Goal: Task Accomplishment & Management: Manage account settings

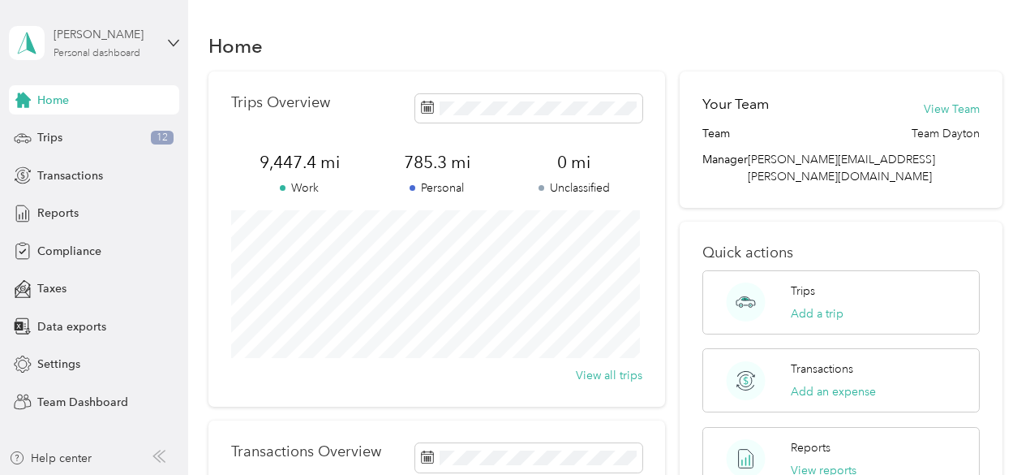
click at [105, 59] on div "[PERSON_NAME] Personal dashboard" at bounding box center [94, 43] width 170 height 57
click at [102, 133] on div "Team dashboard" at bounding box center [67, 133] width 87 height 17
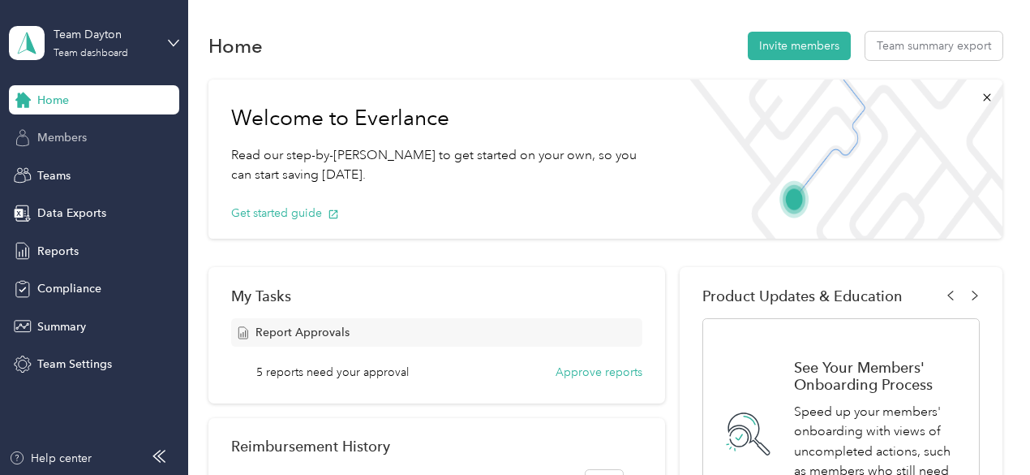
click at [66, 148] on div "Members" at bounding box center [94, 137] width 170 height 29
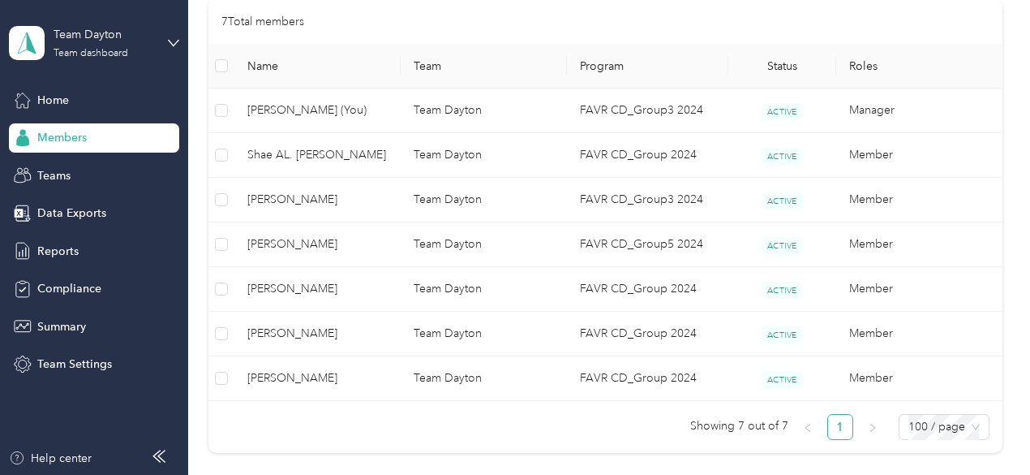
scroll to position [386, 0]
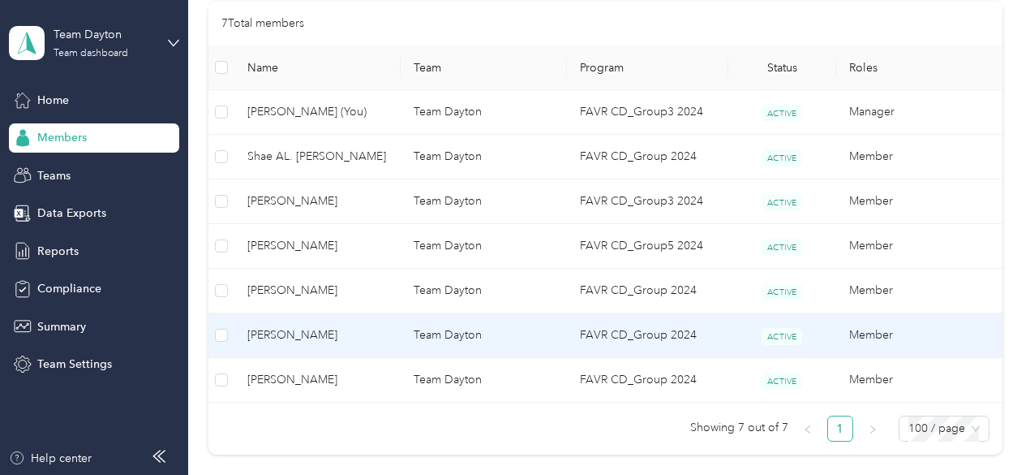
click at [382, 328] on span "[PERSON_NAME]" at bounding box center [317, 335] width 140 height 18
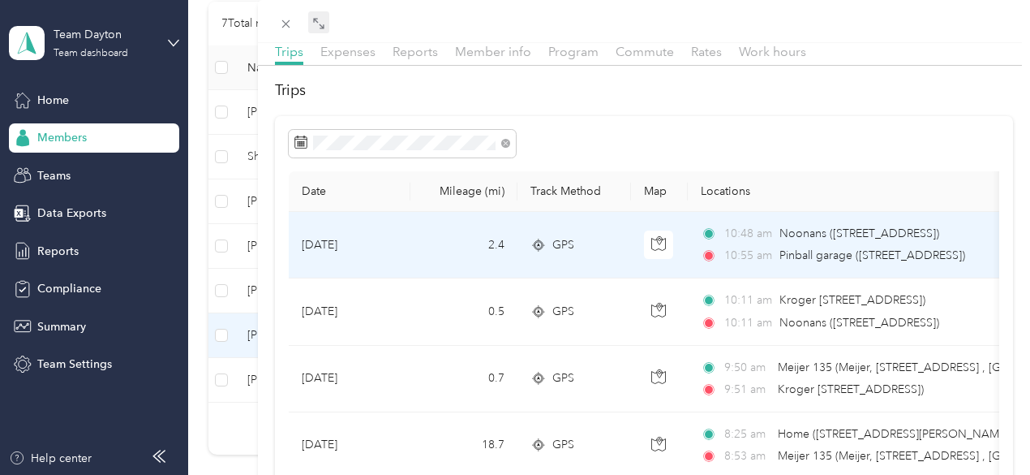
scroll to position [81, 0]
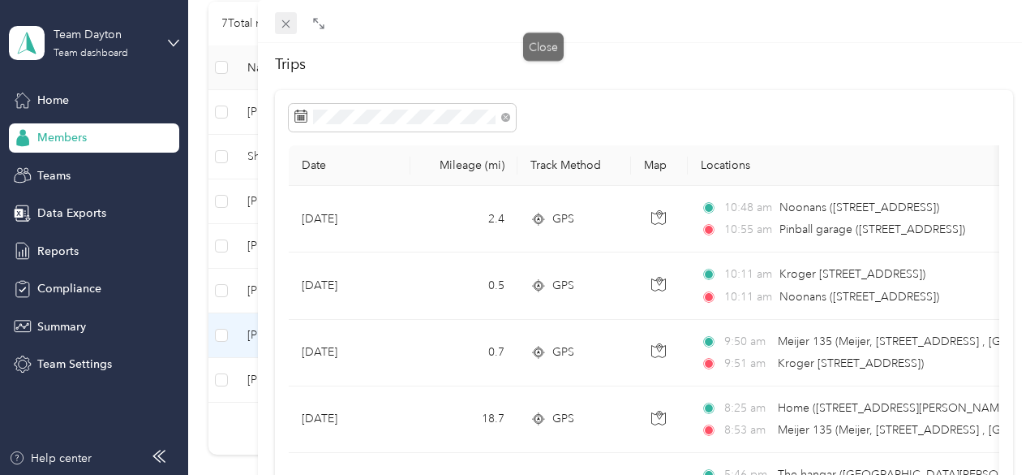
click at [293, 22] on icon at bounding box center [286, 24] width 14 height 14
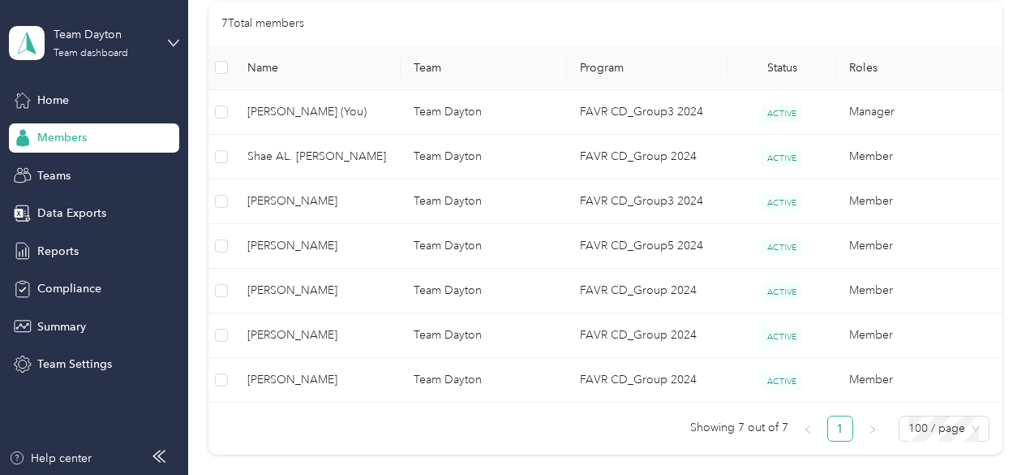
click at [487, 282] on div at bounding box center [515, 237] width 1030 height 475
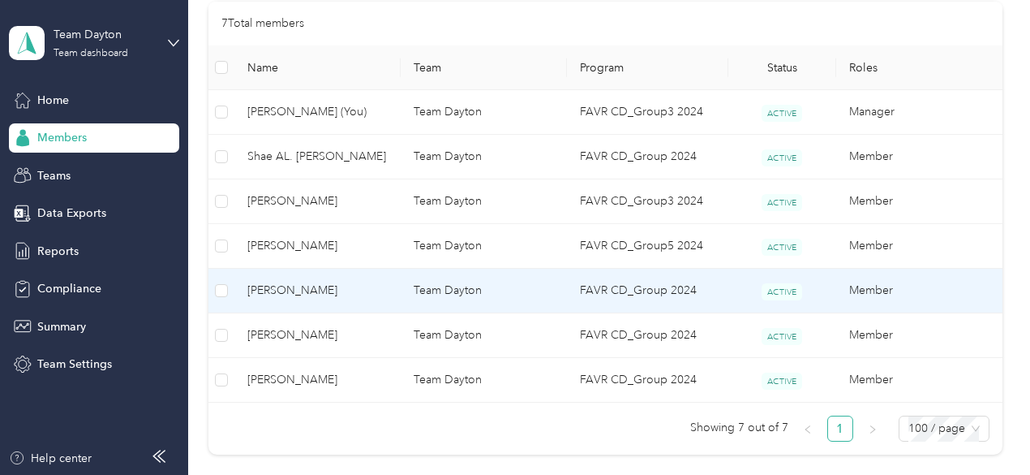
click at [487, 281] on td "Team Dayton" at bounding box center [484, 290] width 166 height 45
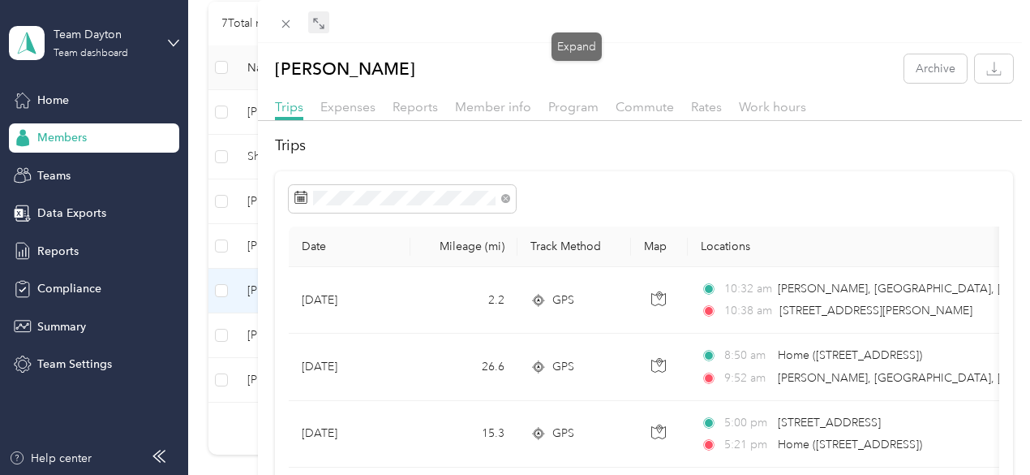
click at [325, 25] on icon at bounding box center [318, 23] width 13 height 13
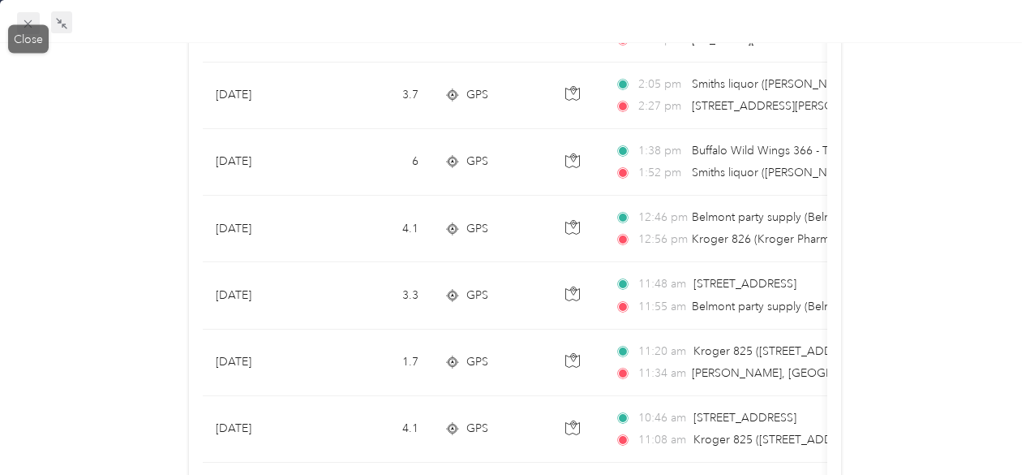
click at [32, 25] on icon at bounding box center [28, 24] width 14 height 14
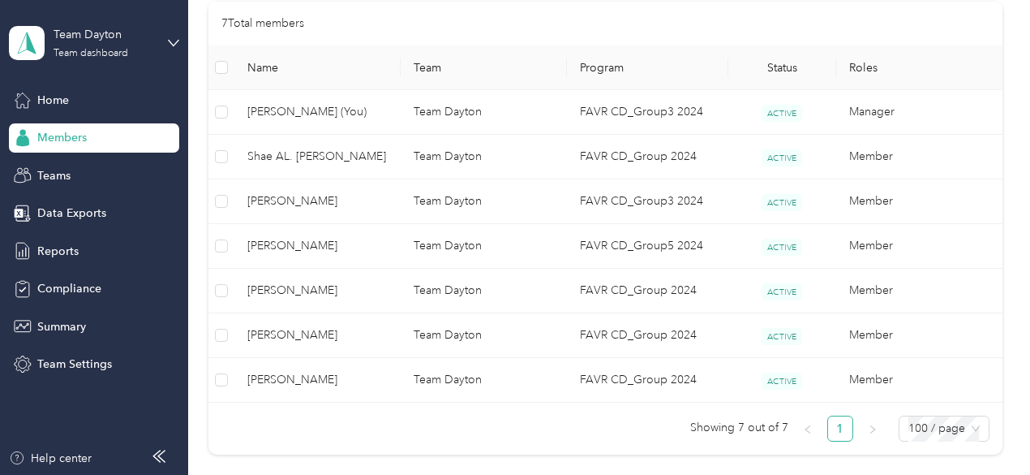
scroll to position [347, 0]
click at [81, 251] on div "Reports" at bounding box center [94, 250] width 170 height 29
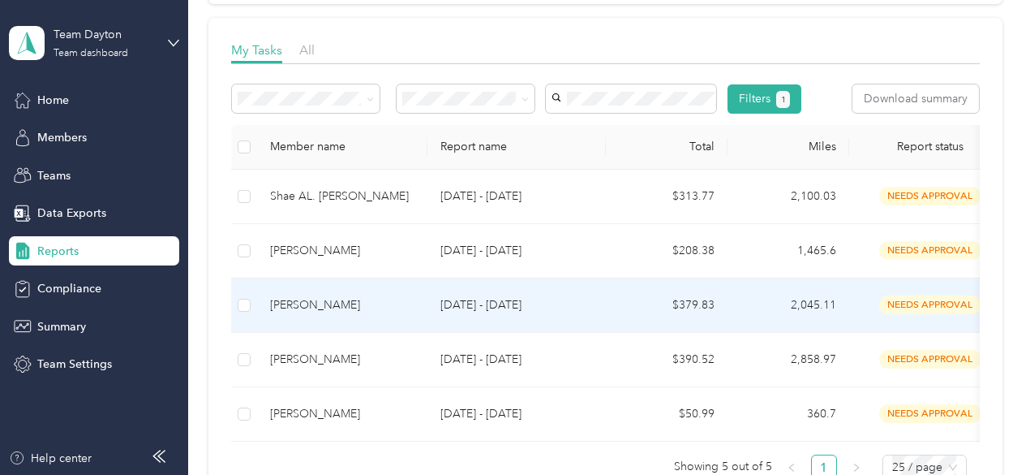
scroll to position [243, 0]
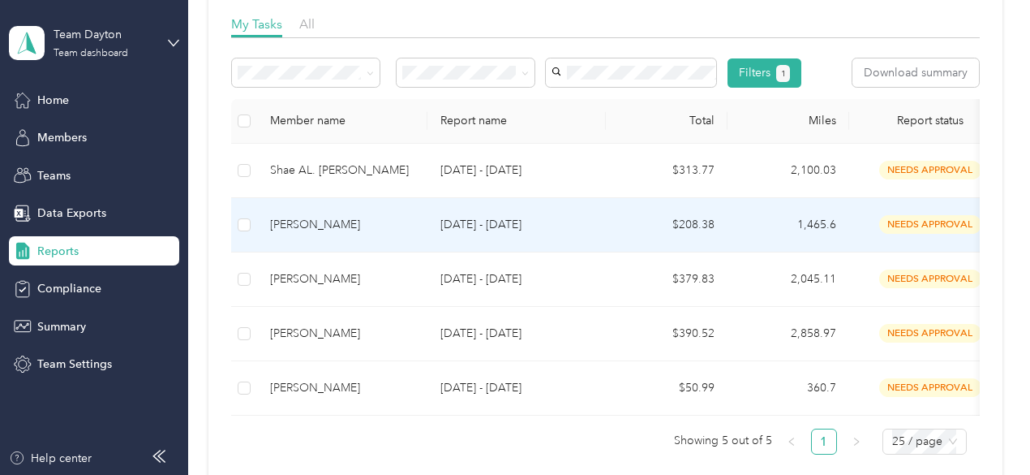
click at [370, 234] on div "[PERSON_NAME]" at bounding box center [342, 225] width 144 height 18
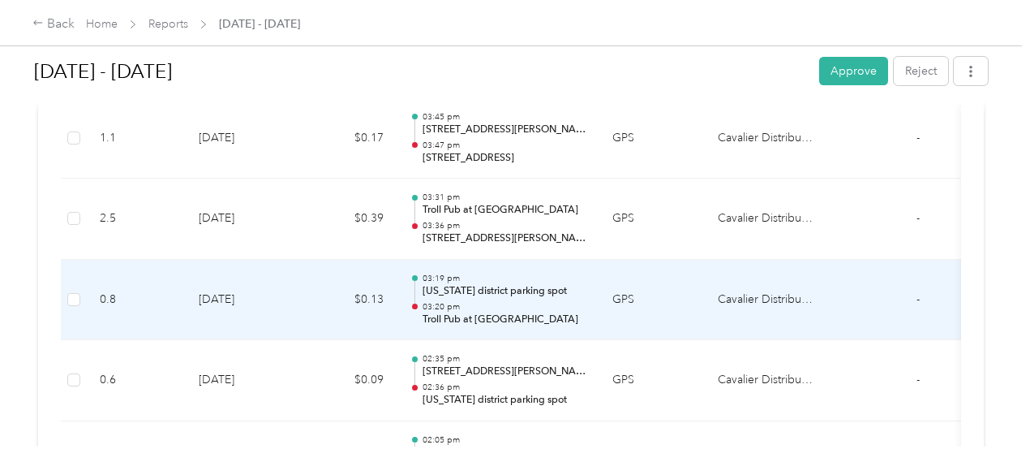
scroll to position [730, 0]
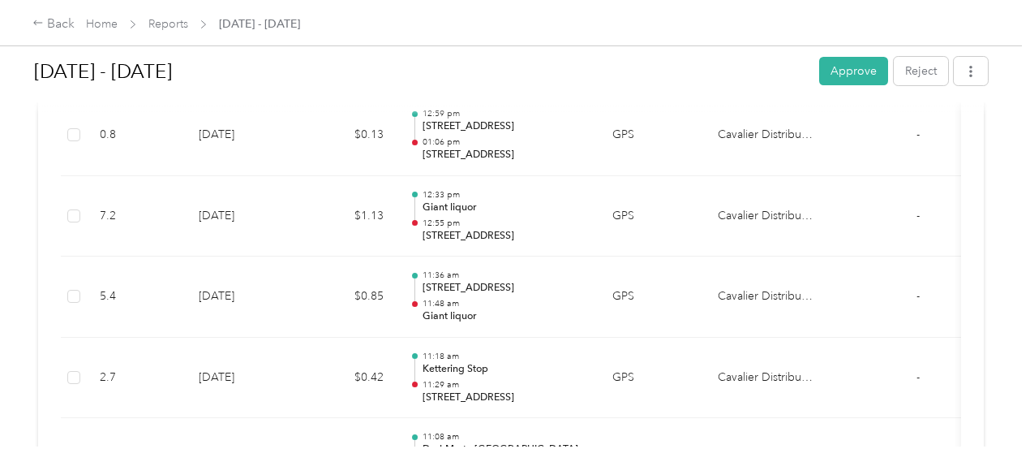
drag, startPoint x: 708, startPoint y: 212, endPoint x: 660, endPoint y: 513, distance: 304.7
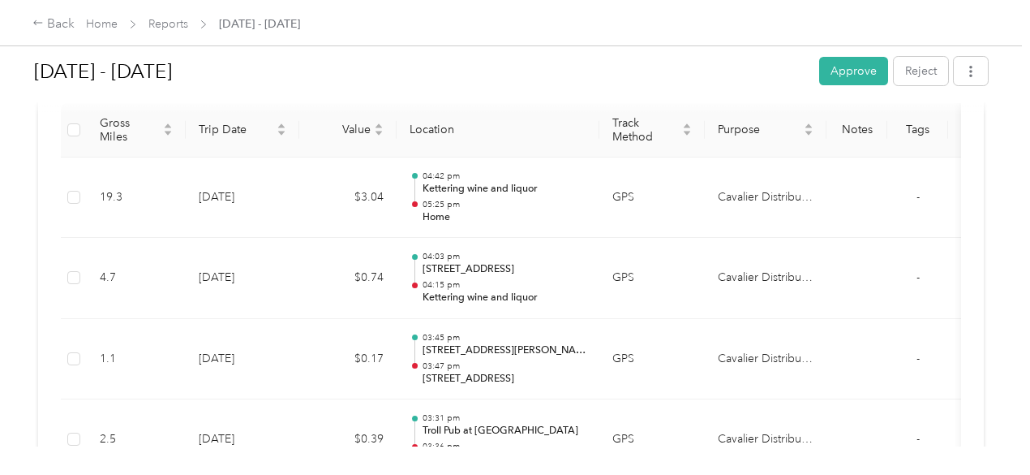
scroll to position [405, 0]
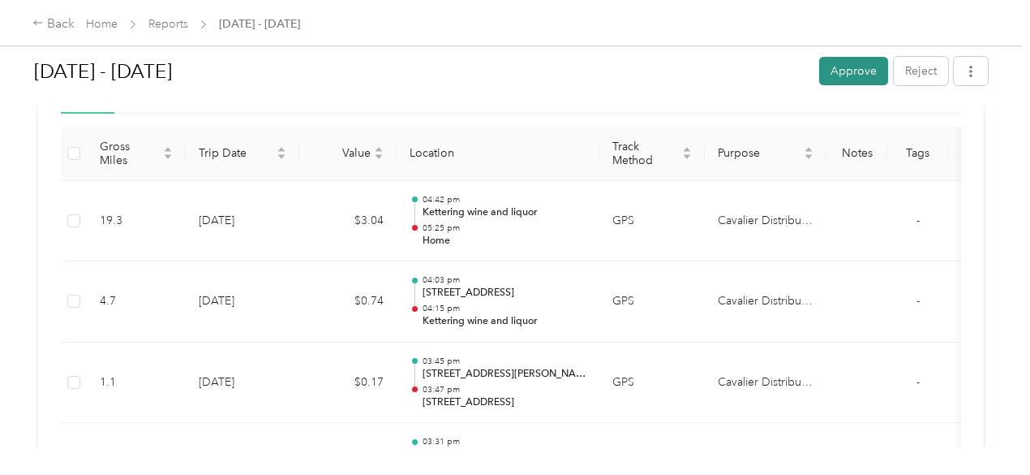
click at [844, 75] on button "Approve" at bounding box center [853, 71] width 69 height 28
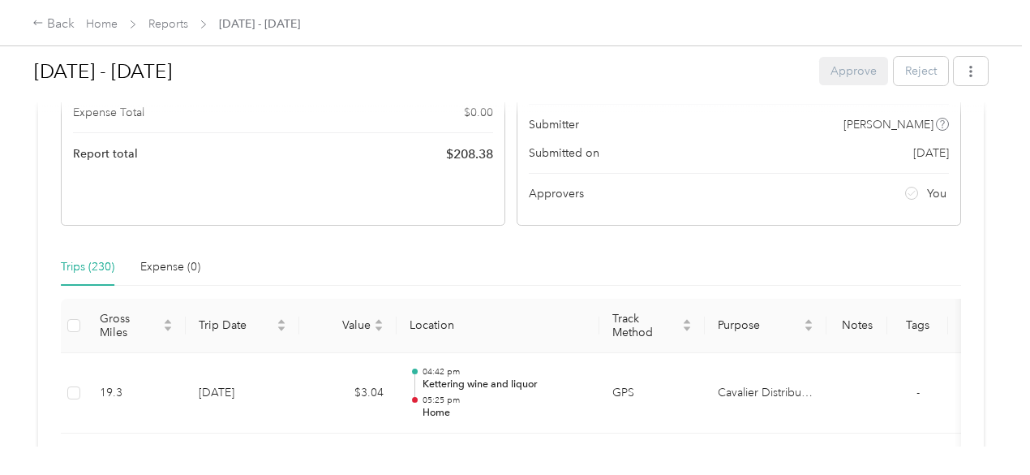
scroll to position [161, 0]
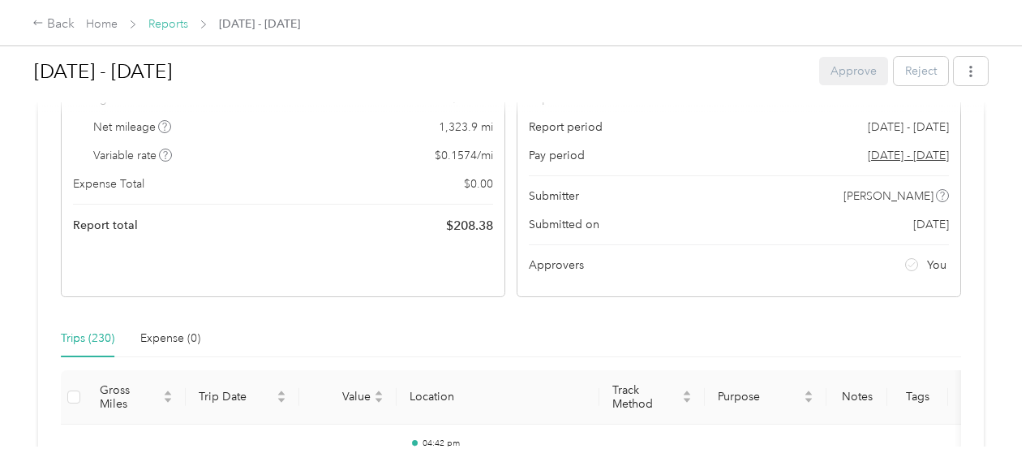
click at [176, 20] on link "Reports" at bounding box center [168, 24] width 40 height 14
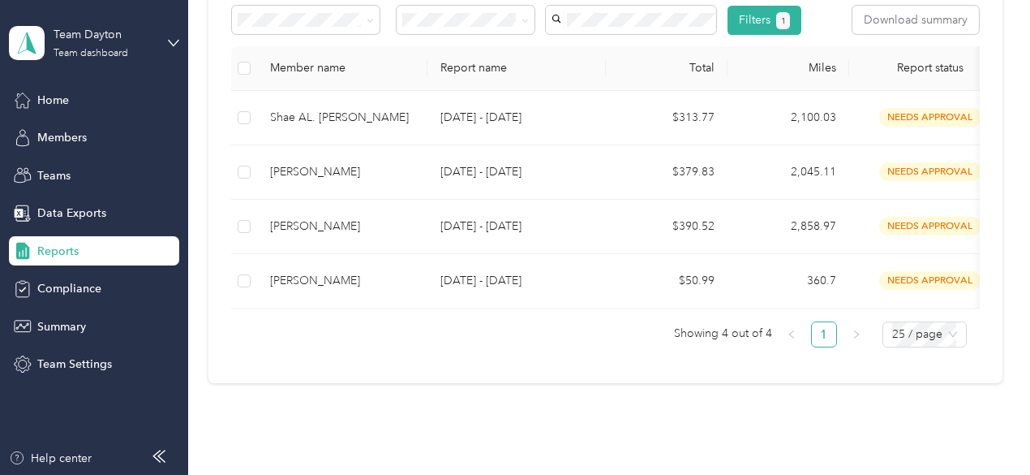
scroll to position [260, 0]
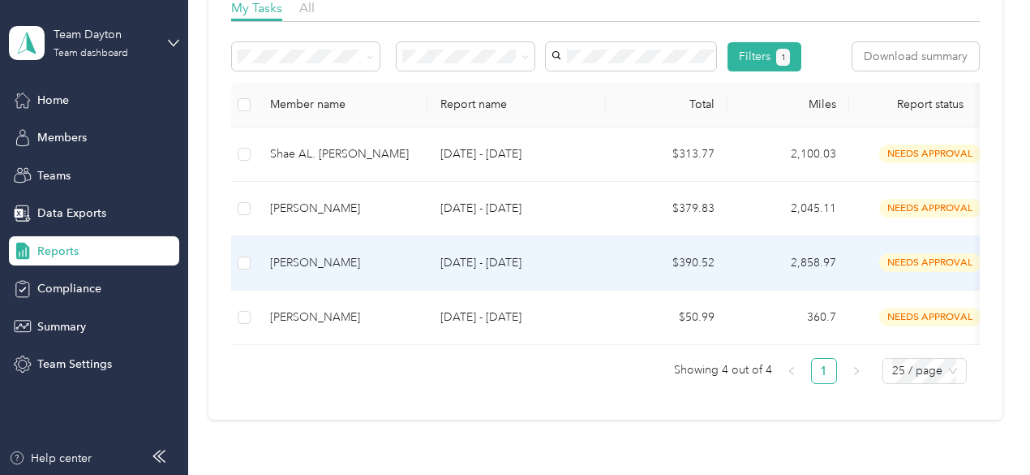
click at [341, 272] on div "[PERSON_NAME]" at bounding box center [342, 263] width 144 height 18
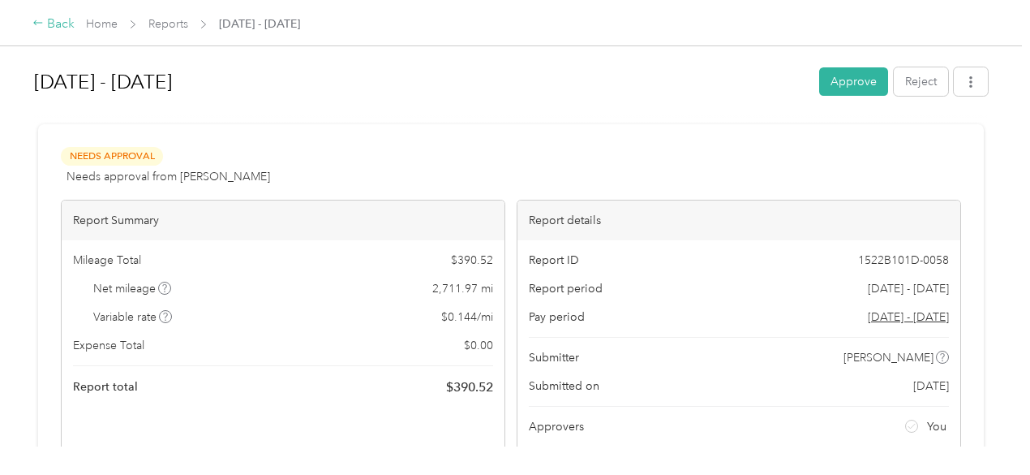
click at [62, 17] on div "Back" at bounding box center [53, 24] width 42 height 19
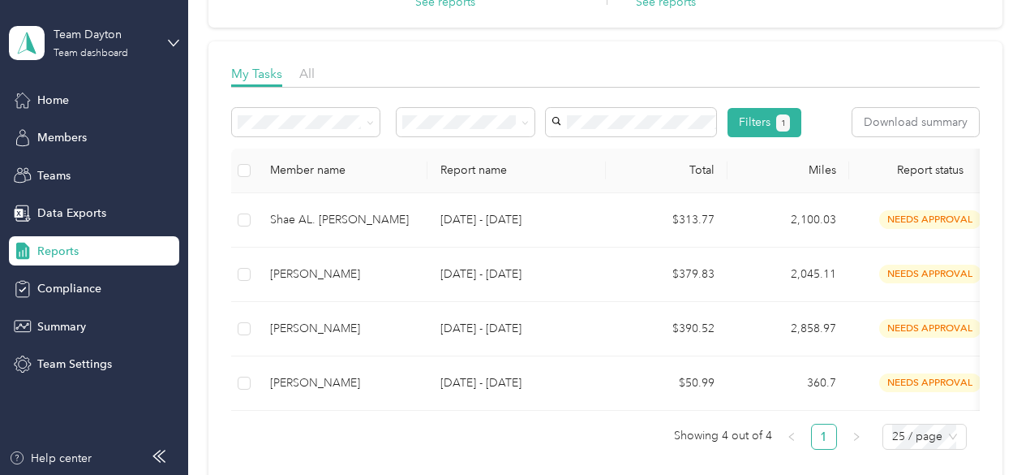
scroll to position [178, 0]
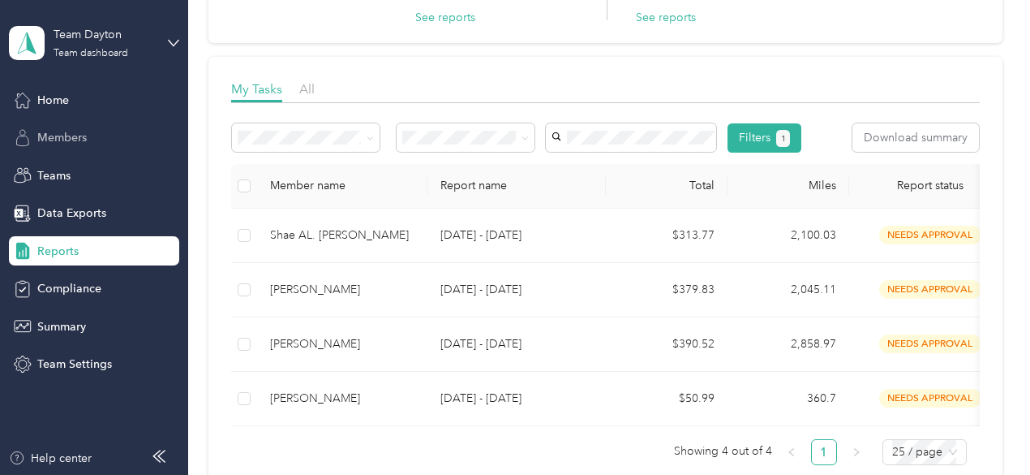
click at [68, 140] on span "Members" at bounding box center [61, 137] width 49 height 17
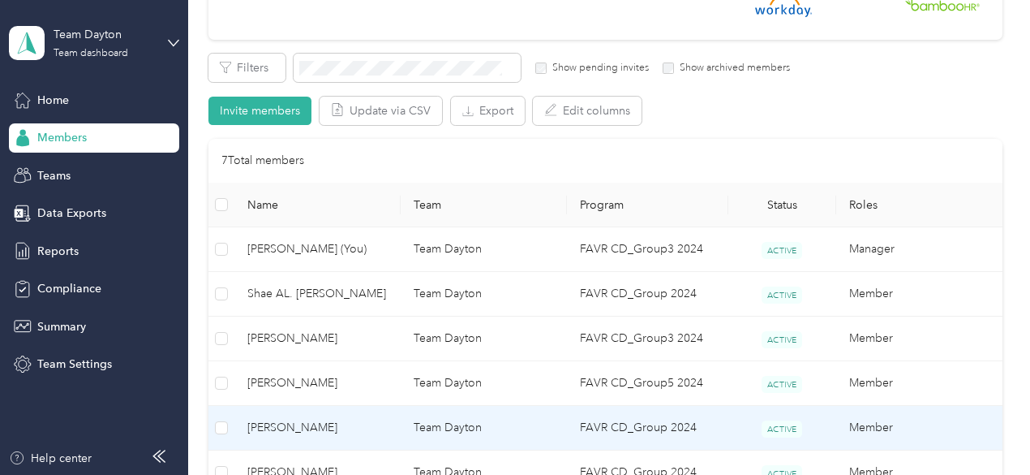
scroll to position [422, 0]
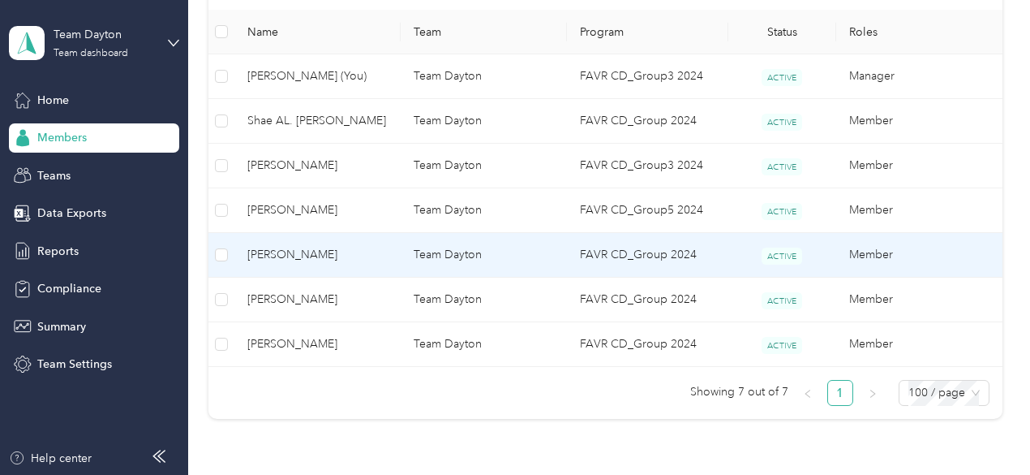
click at [350, 259] on span "[PERSON_NAME]" at bounding box center [317, 255] width 140 height 18
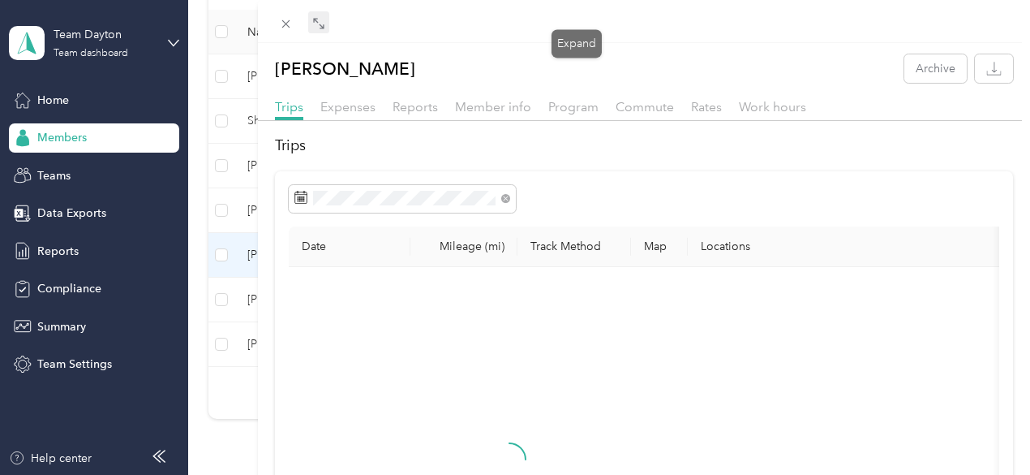
click at [325, 23] on icon at bounding box center [318, 23] width 13 height 13
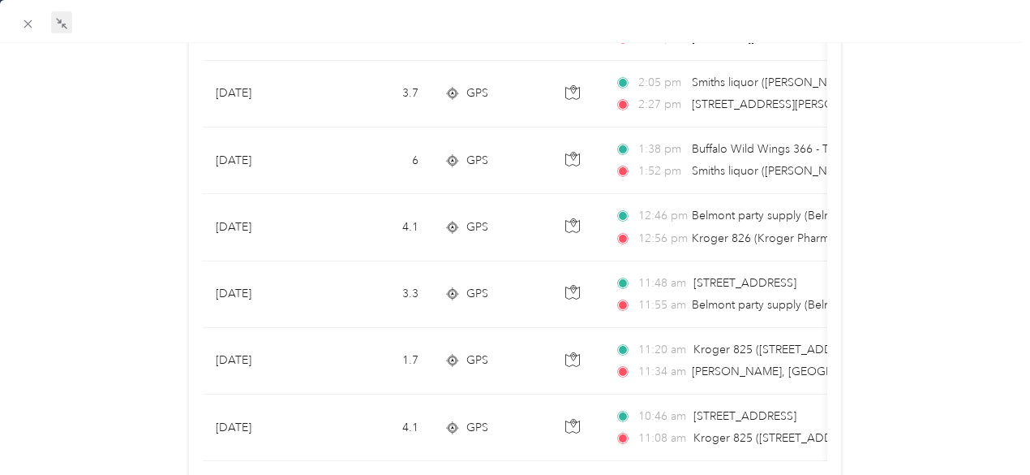
scroll to position [1596, 0]
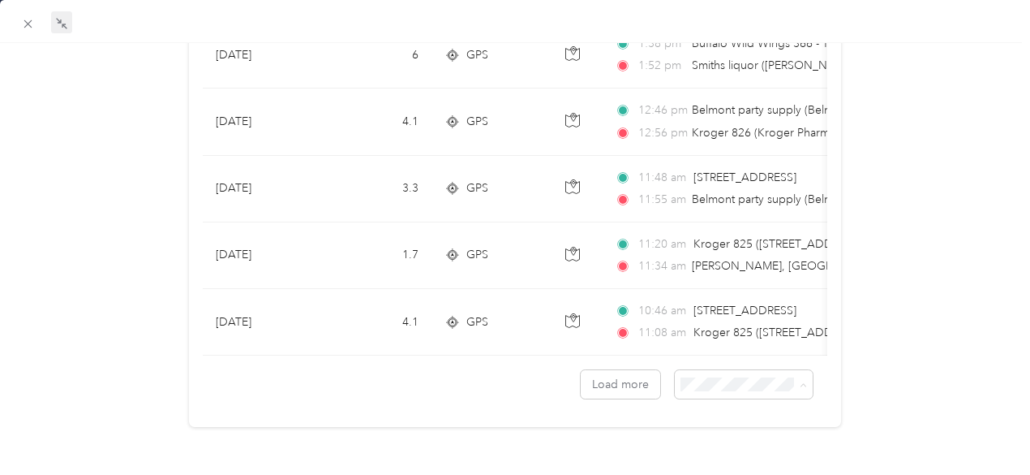
click at [699, 455] on span "100 per load" at bounding box center [709, 459] width 67 height 14
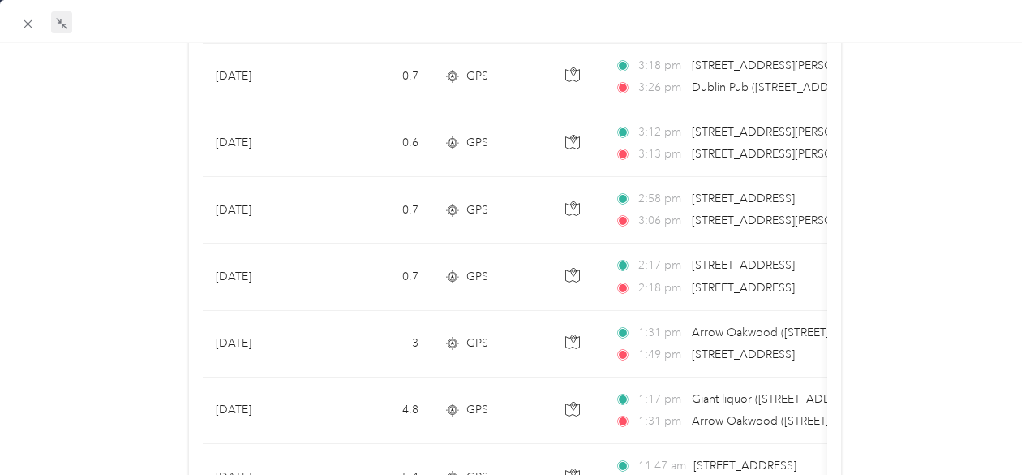
scroll to position [6580, 0]
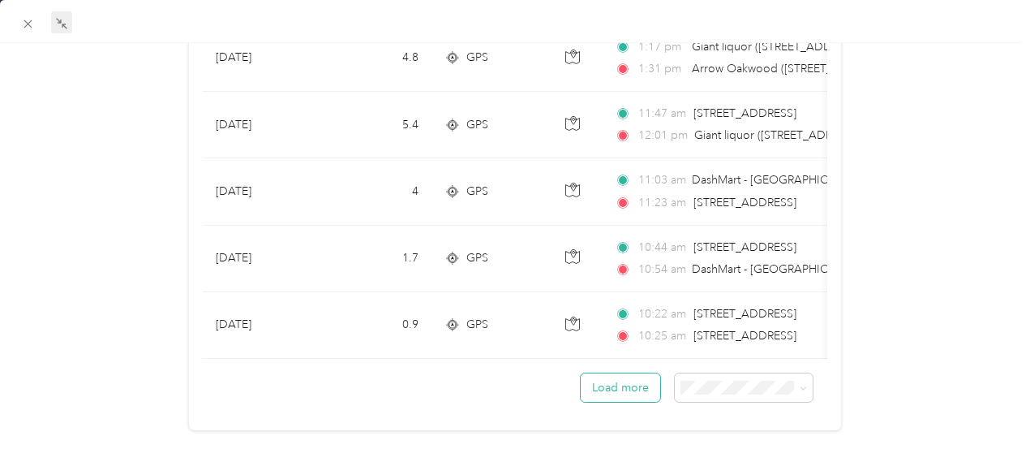
click at [612, 382] on button "Load more" at bounding box center [620, 387] width 79 height 28
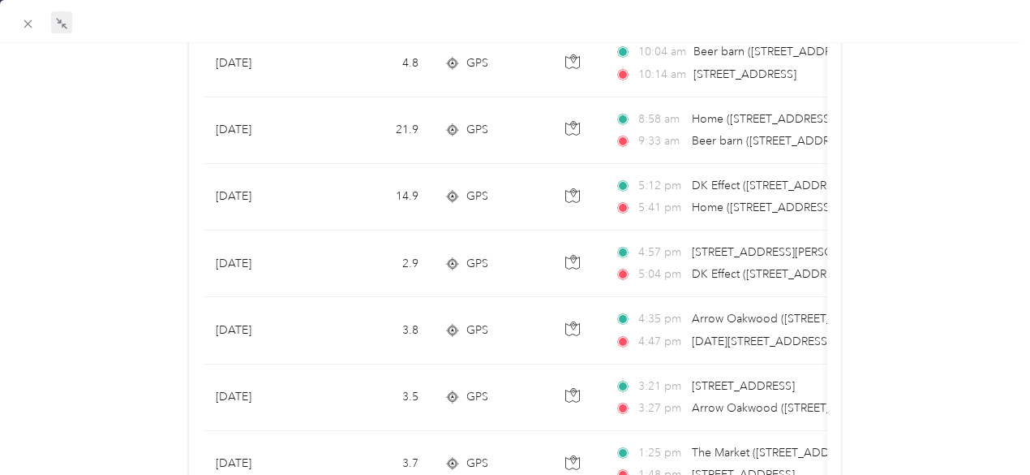
scroll to position [7797, 0]
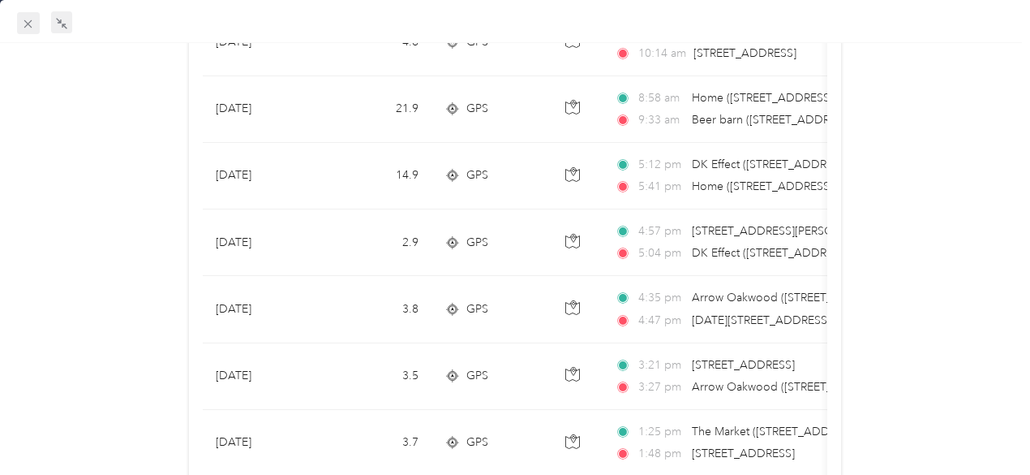
click at [37, 24] on span at bounding box center [28, 23] width 23 height 23
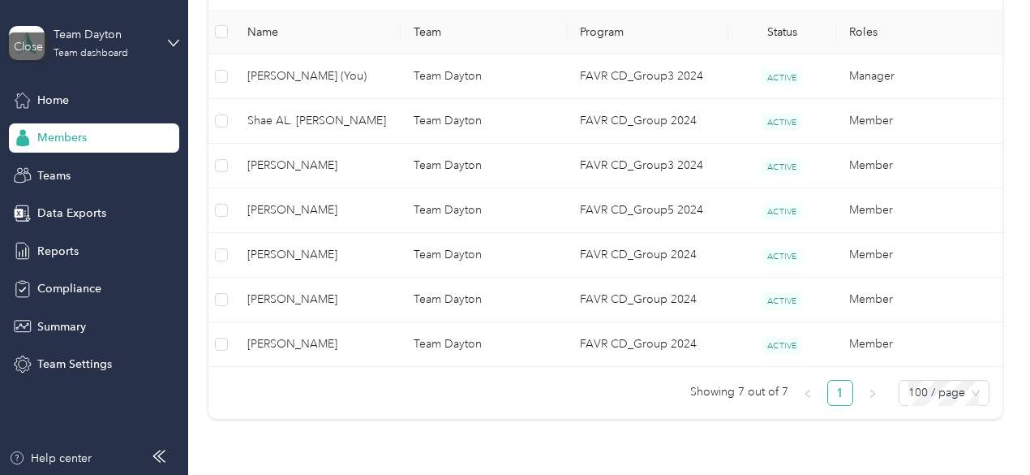
scroll to position [347, 0]
click at [61, 135] on span "Members" at bounding box center [61, 137] width 49 height 17
click at [50, 247] on span "Reports" at bounding box center [57, 251] width 41 height 17
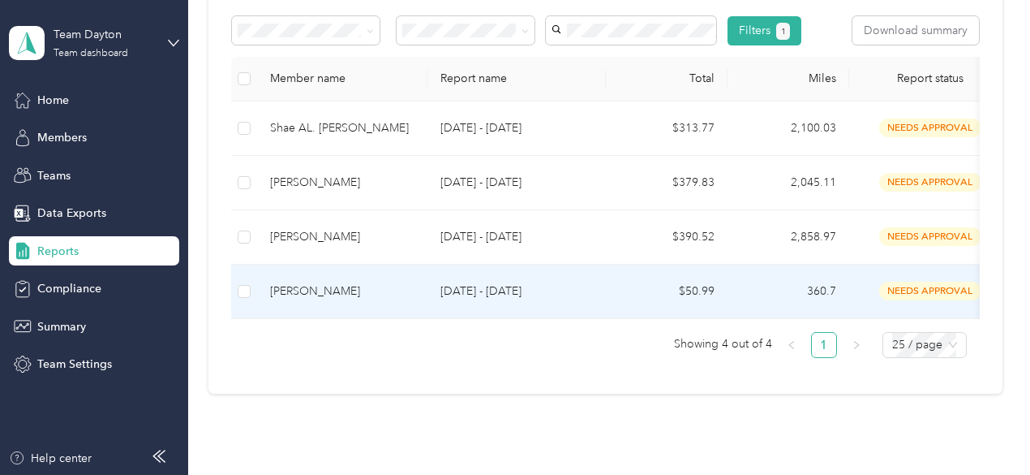
scroll to position [260, 0]
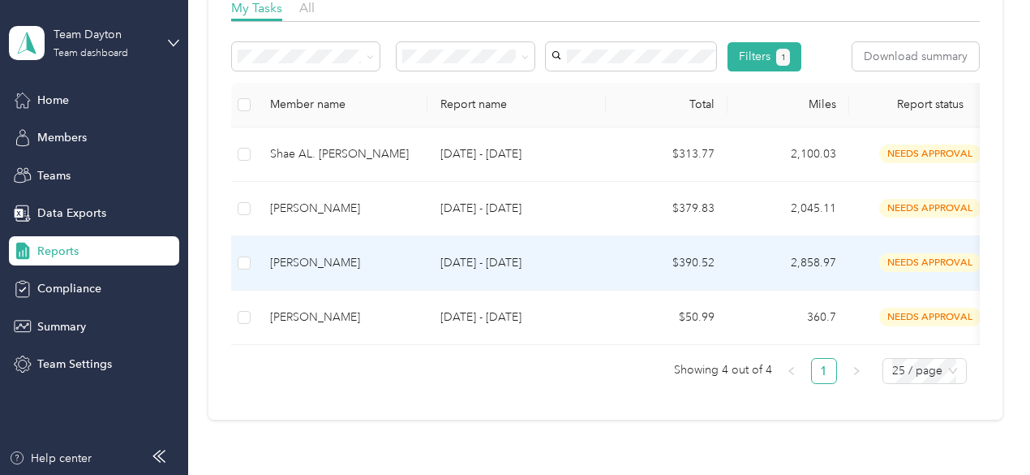
click at [371, 272] on div "[PERSON_NAME]" at bounding box center [342, 263] width 144 height 18
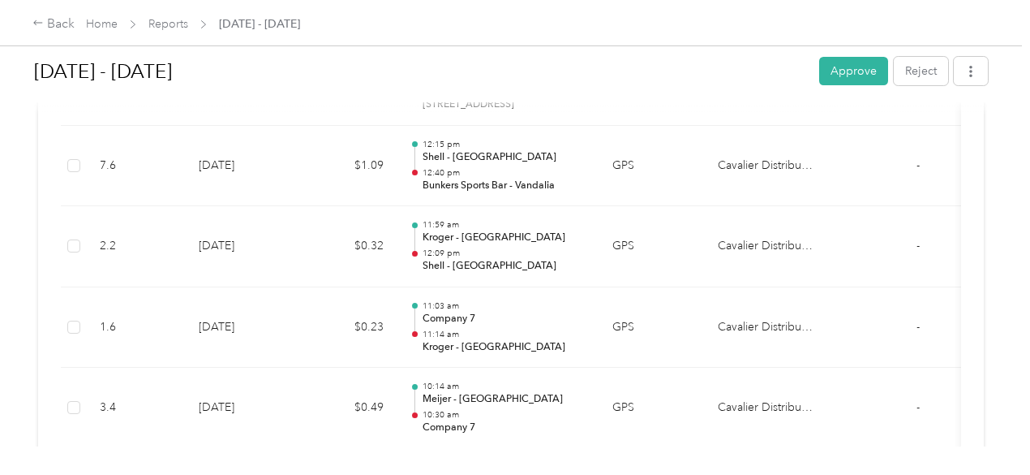
scroll to position [25286, 0]
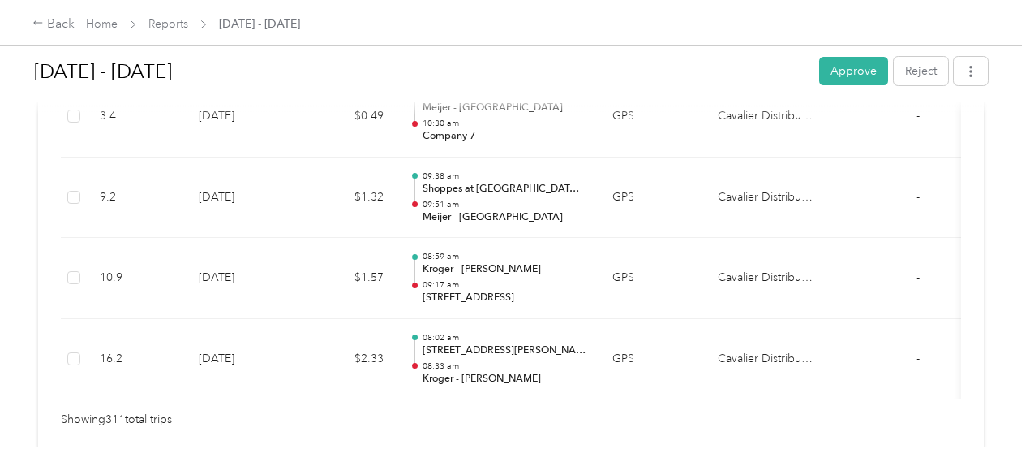
drag, startPoint x: 732, startPoint y: 156, endPoint x: 728, endPoint y: 505, distance: 349.6
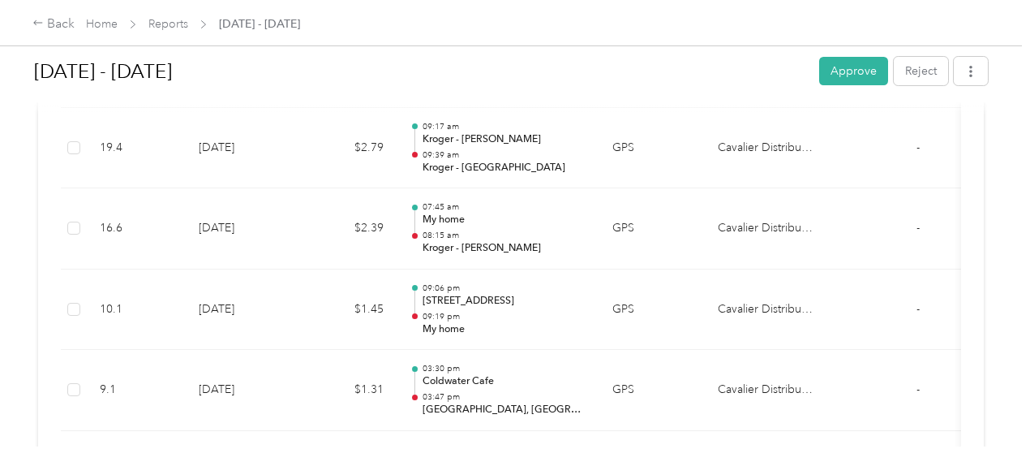
scroll to position [19527, 0]
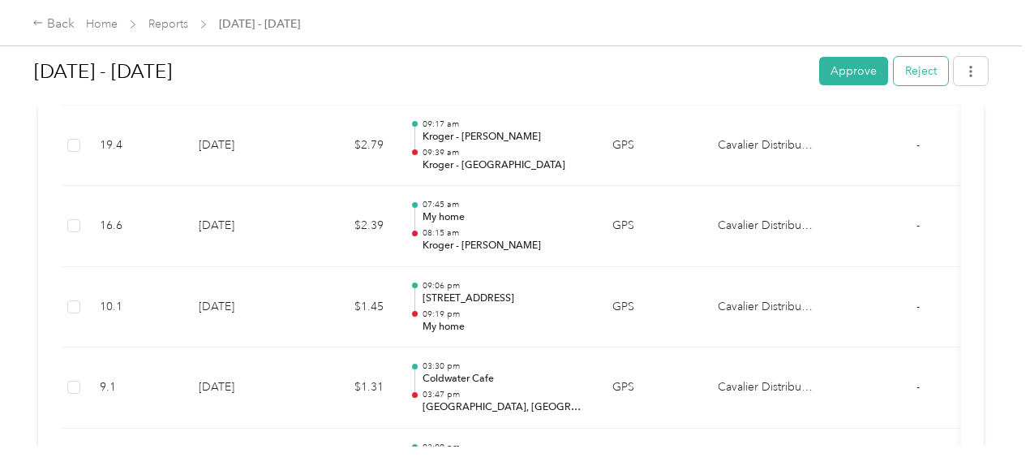
click at [913, 67] on button "Reject" at bounding box center [921, 71] width 54 height 28
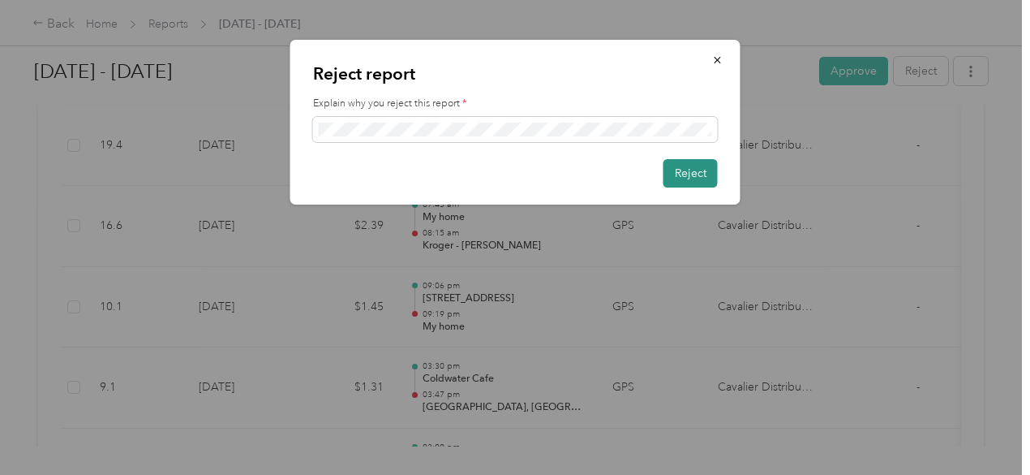
click at [692, 165] on button "Reject" at bounding box center [691, 173] width 54 height 28
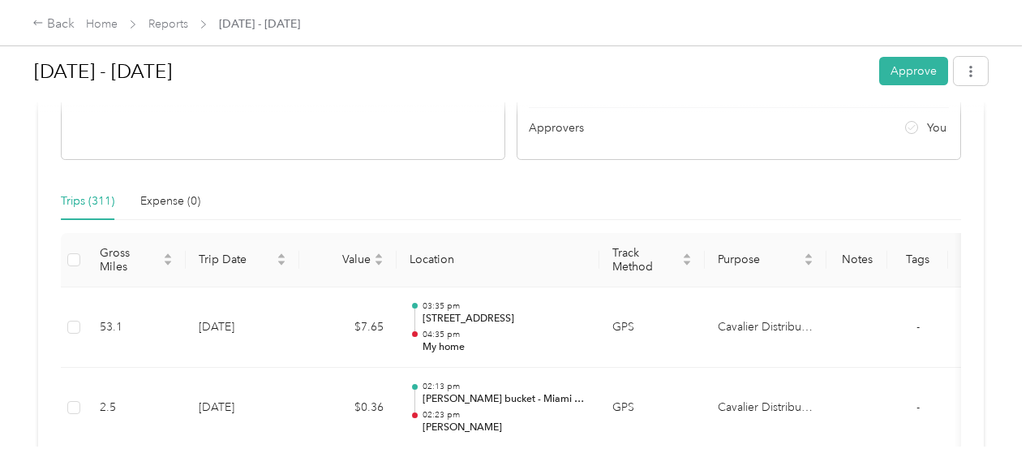
scroll to position [303, 0]
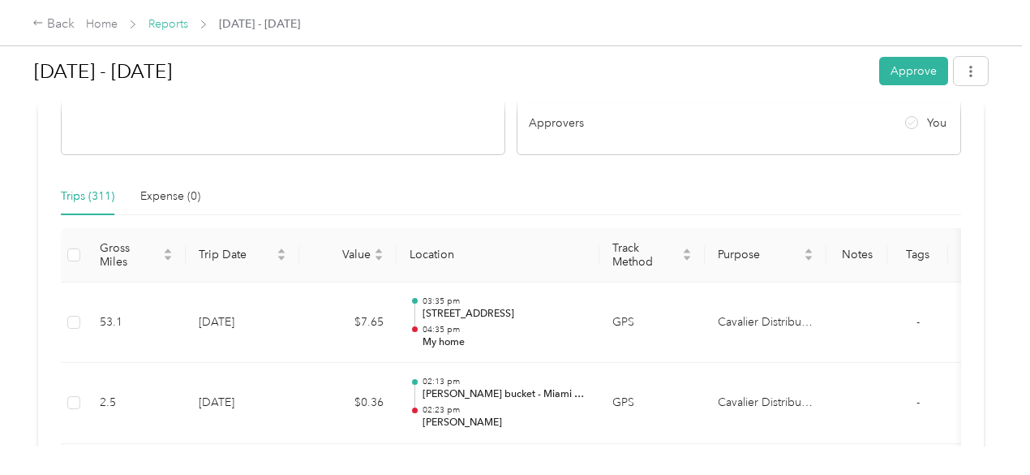
click at [174, 17] on link "Reports" at bounding box center [168, 24] width 40 height 14
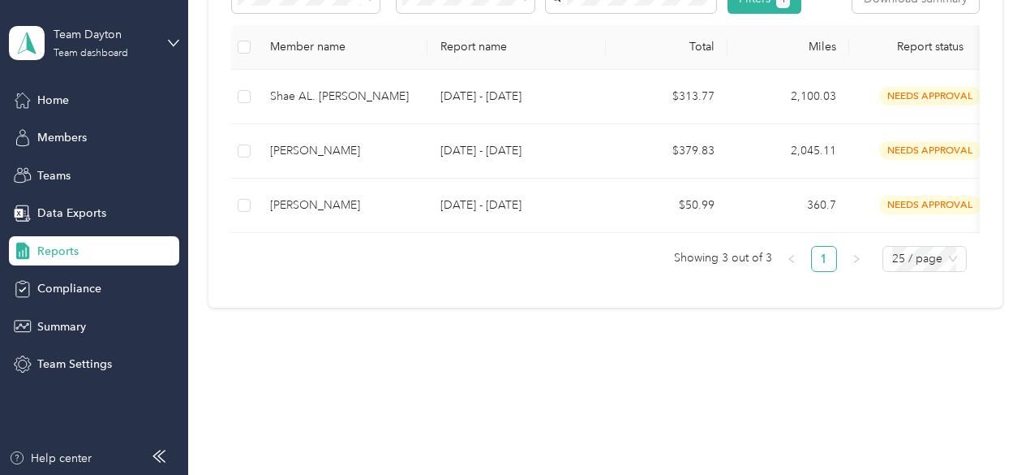
scroll to position [243, 0]
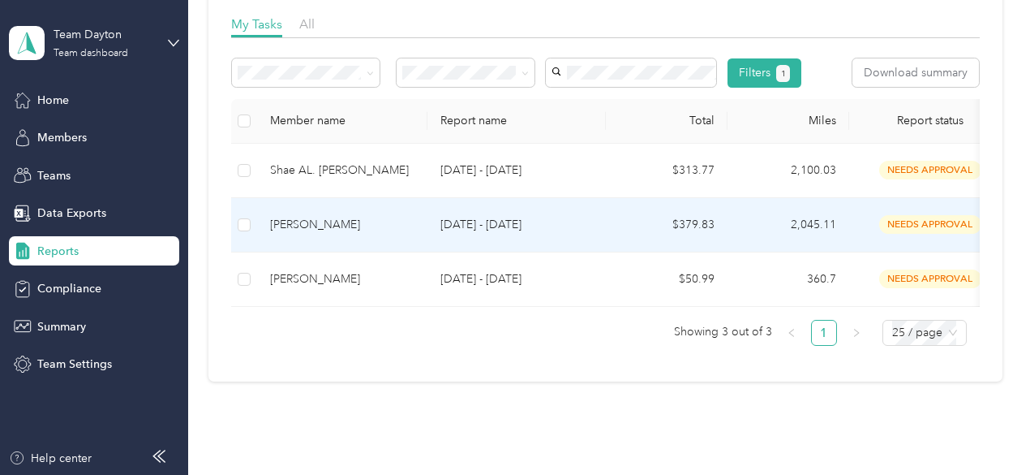
click at [329, 234] on div "[PERSON_NAME]" at bounding box center [342, 225] width 144 height 18
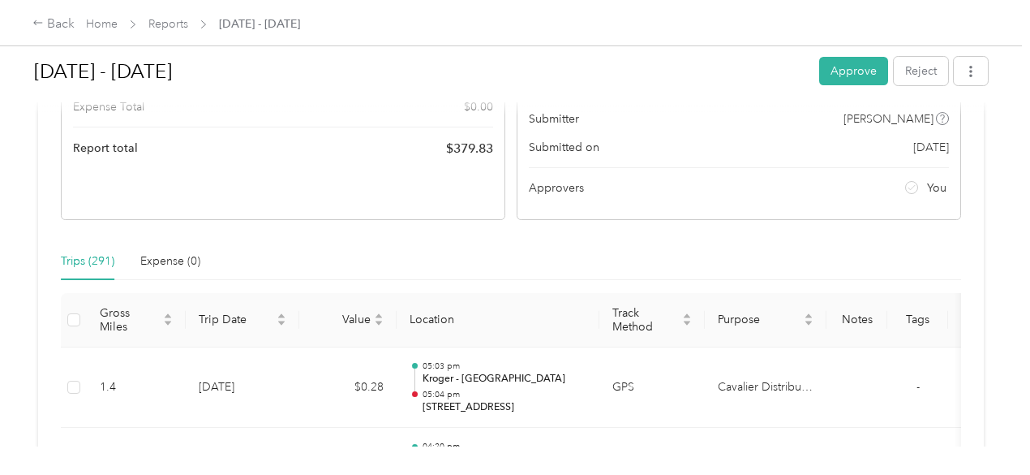
scroll to position [162, 0]
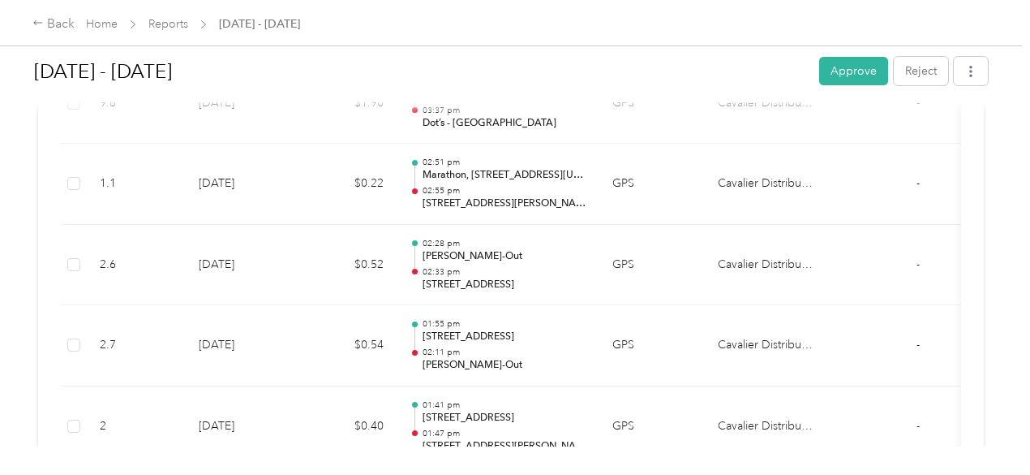
drag, startPoint x: 799, startPoint y: 256, endPoint x: 707, endPoint y: 513, distance: 272.5
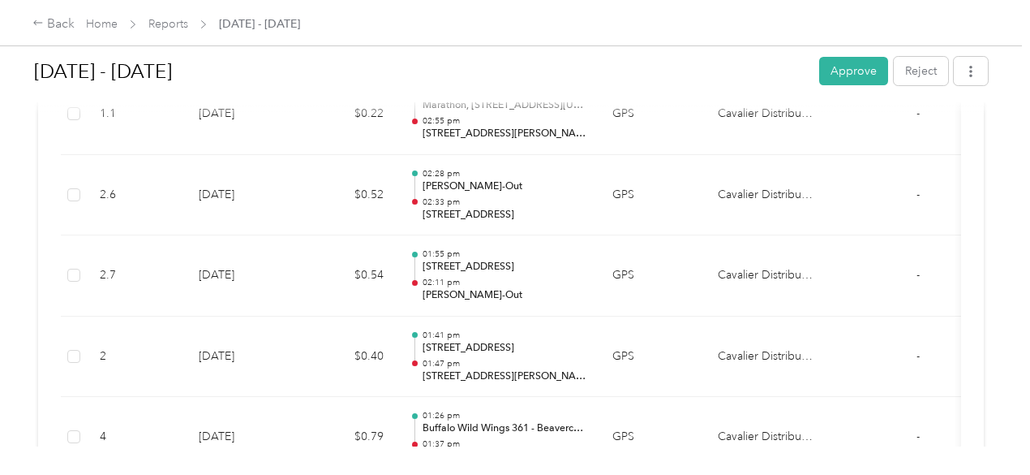
drag, startPoint x: 707, startPoint y: 513, endPoint x: 690, endPoint y: 406, distance: 108.3
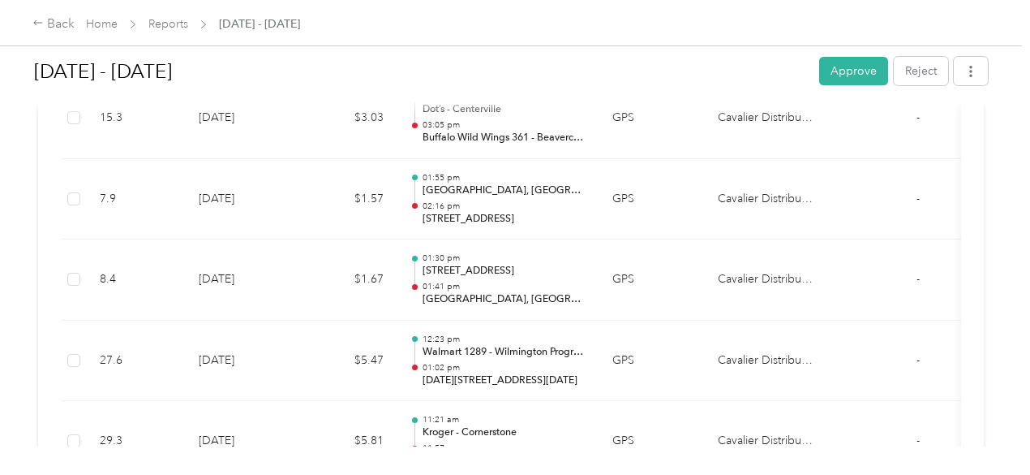
scroll to position [23677, 0]
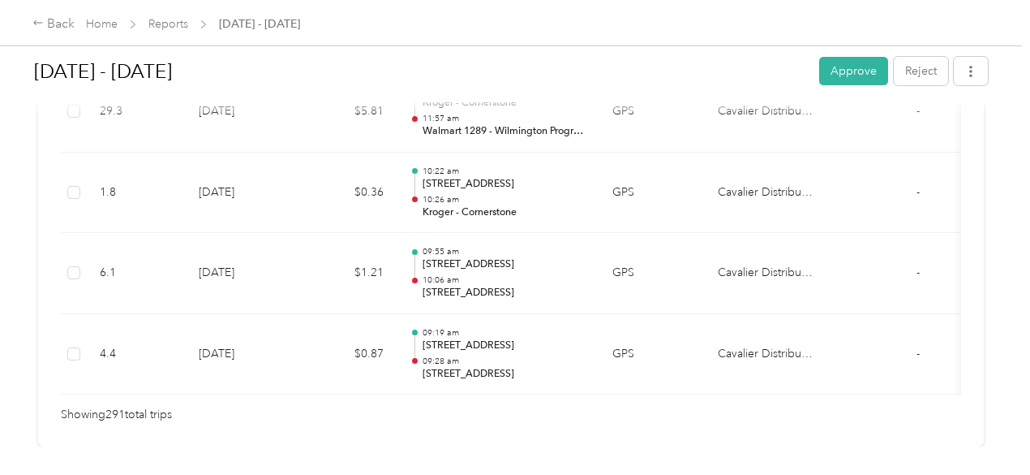
drag, startPoint x: 838, startPoint y: 243, endPoint x: 796, endPoint y: 513, distance: 272.6
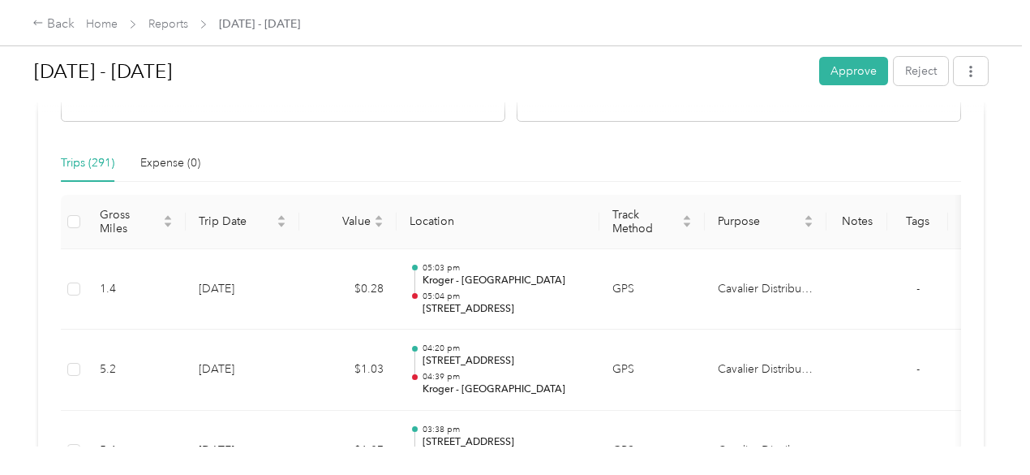
scroll to position [316, 0]
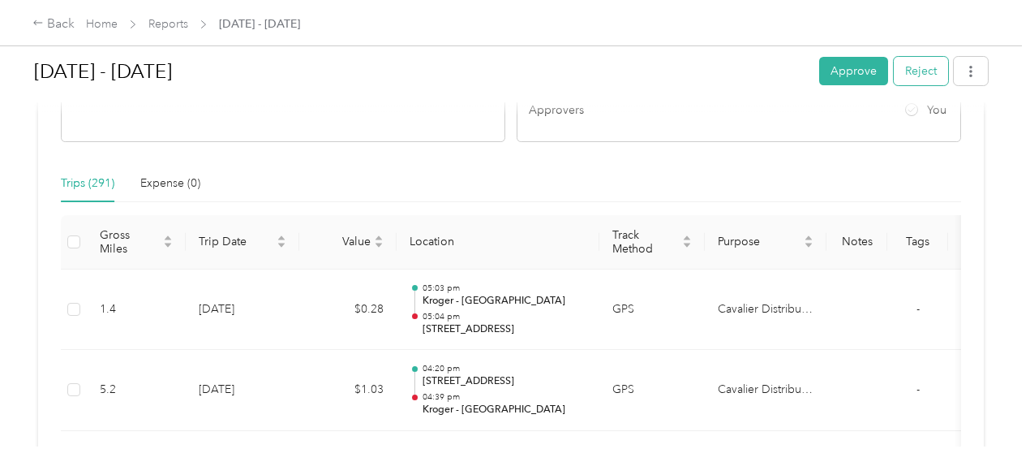
click at [926, 64] on button "Reject" at bounding box center [921, 71] width 54 height 28
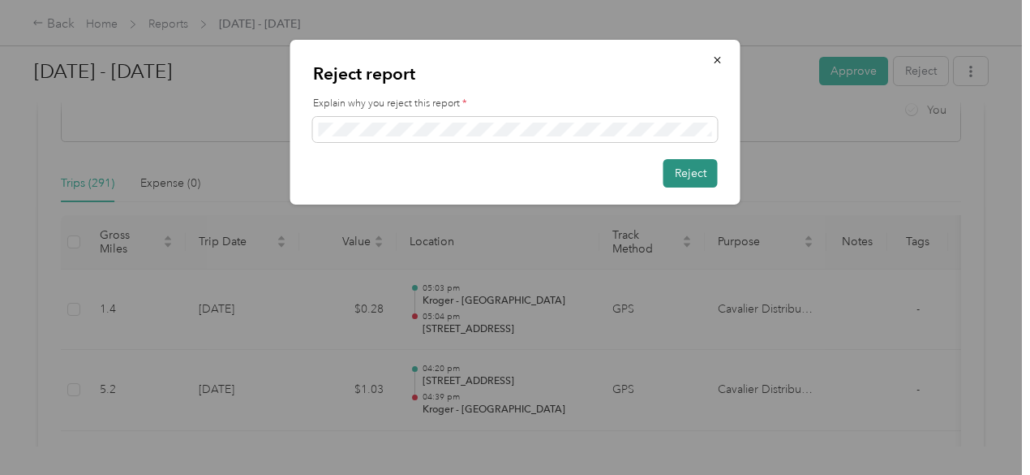
click at [690, 181] on button "Reject" at bounding box center [691, 173] width 54 height 28
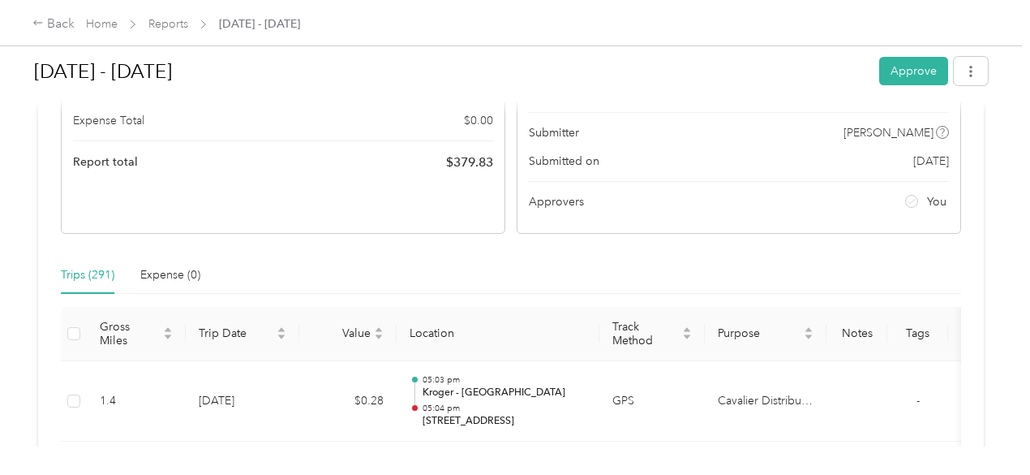
scroll to position [0, 0]
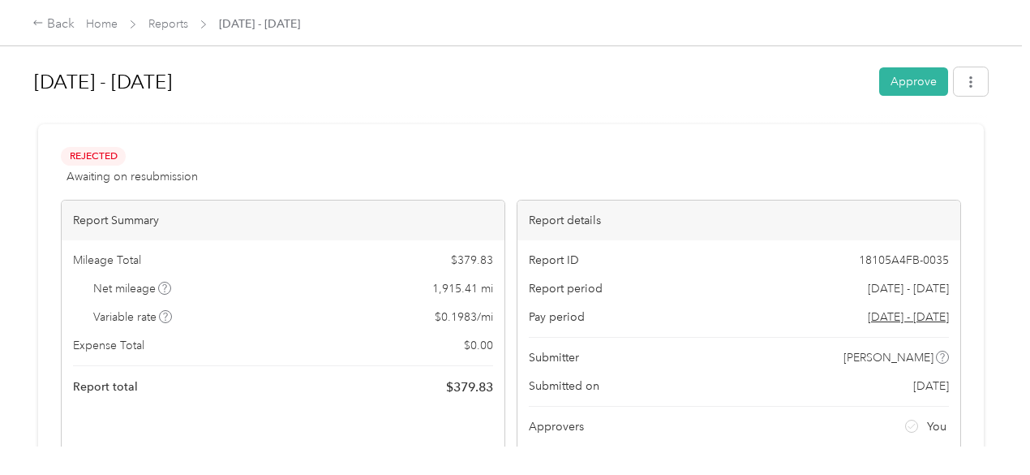
drag, startPoint x: 529, startPoint y: 144, endPoint x: 268, endPoint y: 38, distance: 281.7
click at [173, 26] on link "Reports" at bounding box center [168, 24] width 40 height 14
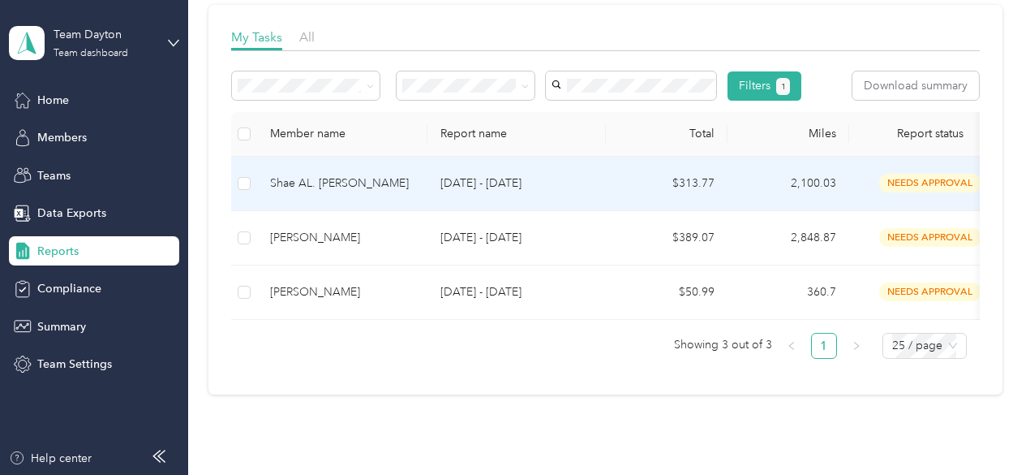
scroll to position [324, 0]
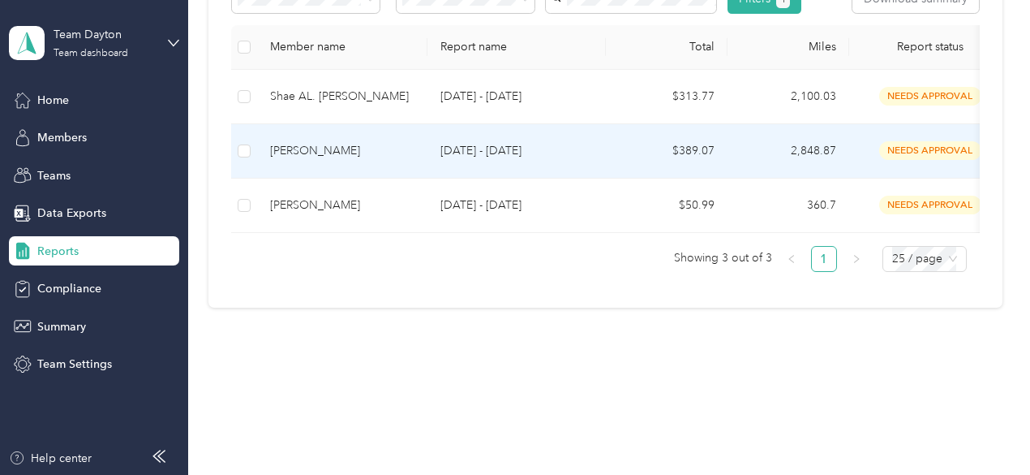
click at [356, 168] on td "[PERSON_NAME]" at bounding box center [342, 151] width 170 height 54
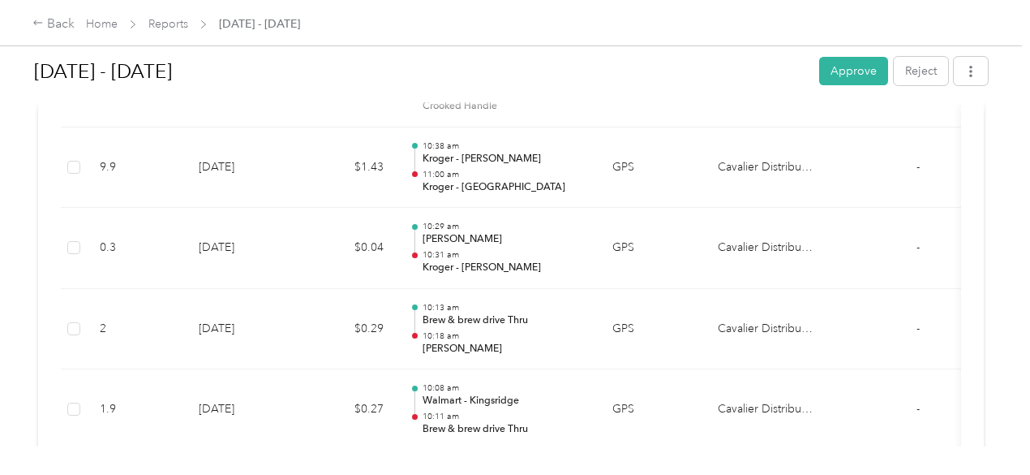
scroll to position [13891, 0]
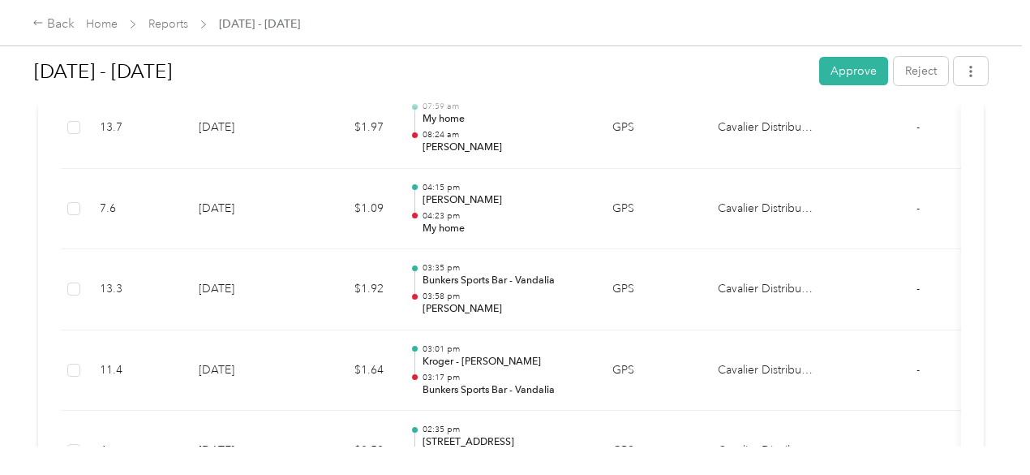
drag, startPoint x: 687, startPoint y: 150, endPoint x: 713, endPoint y: 457, distance: 307.7
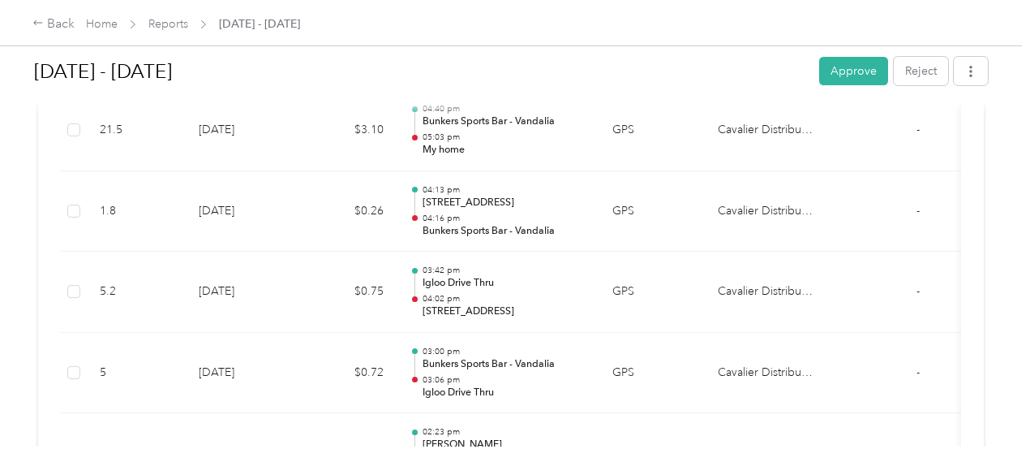
drag, startPoint x: 850, startPoint y: 299, endPoint x: 679, endPoint y: 63, distance: 291.6
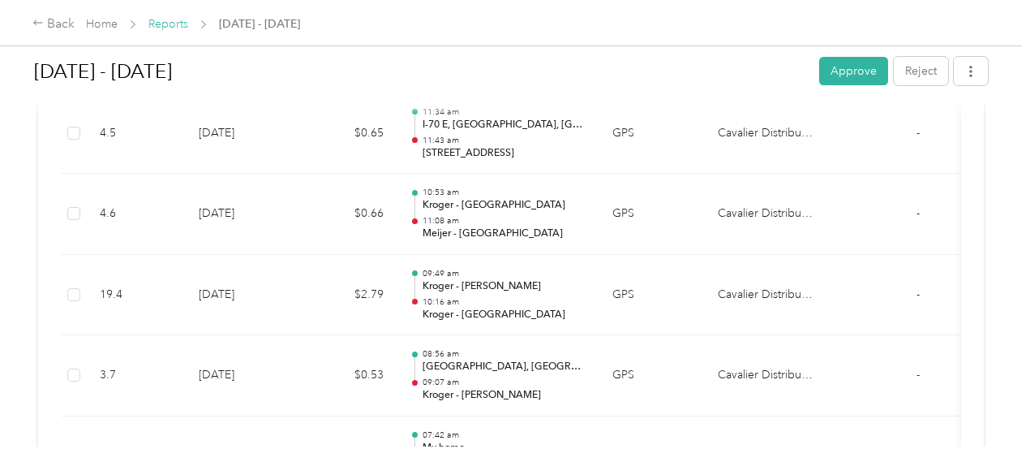
click at [183, 24] on link "Reports" at bounding box center [168, 24] width 40 height 14
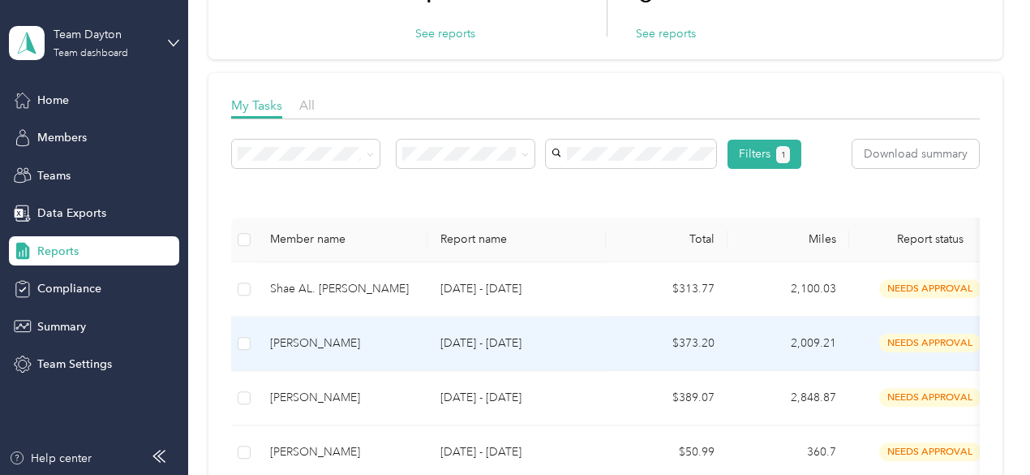
scroll to position [243, 0]
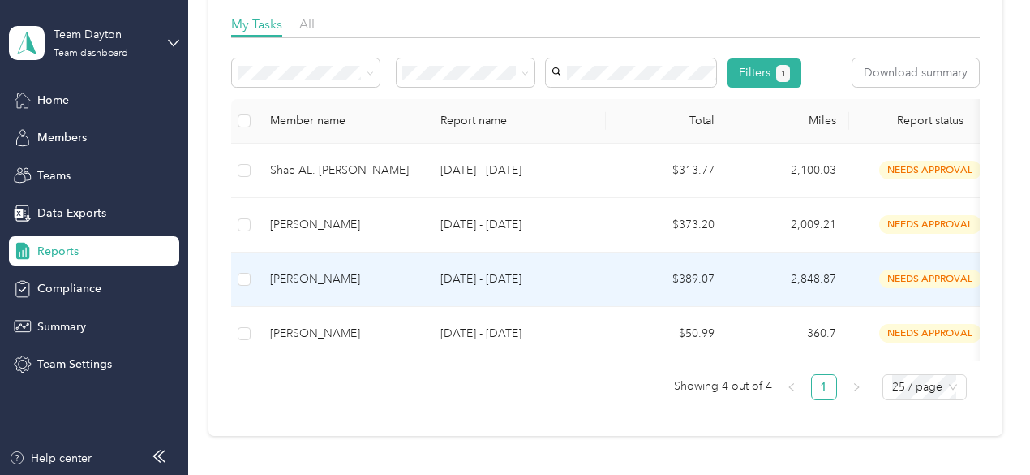
click at [375, 307] on td "[PERSON_NAME]" at bounding box center [342, 279] width 170 height 54
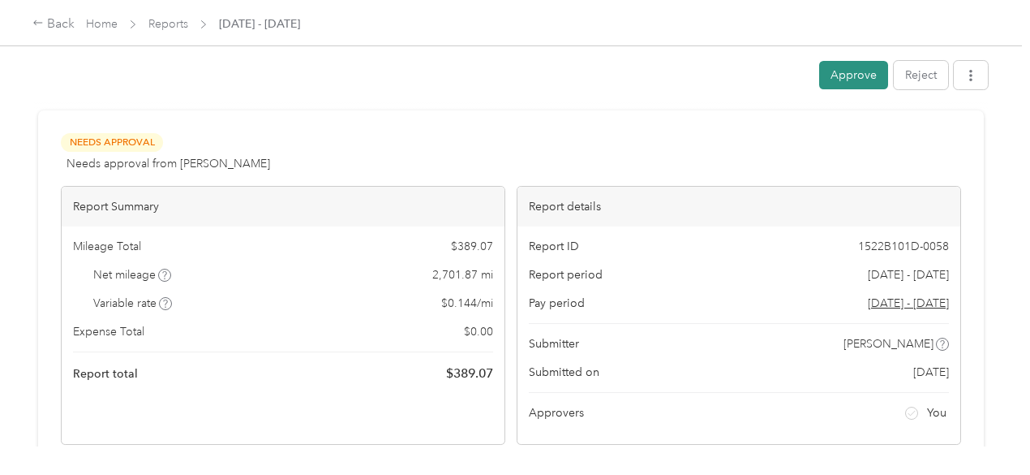
click at [844, 72] on button "Approve" at bounding box center [853, 75] width 69 height 28
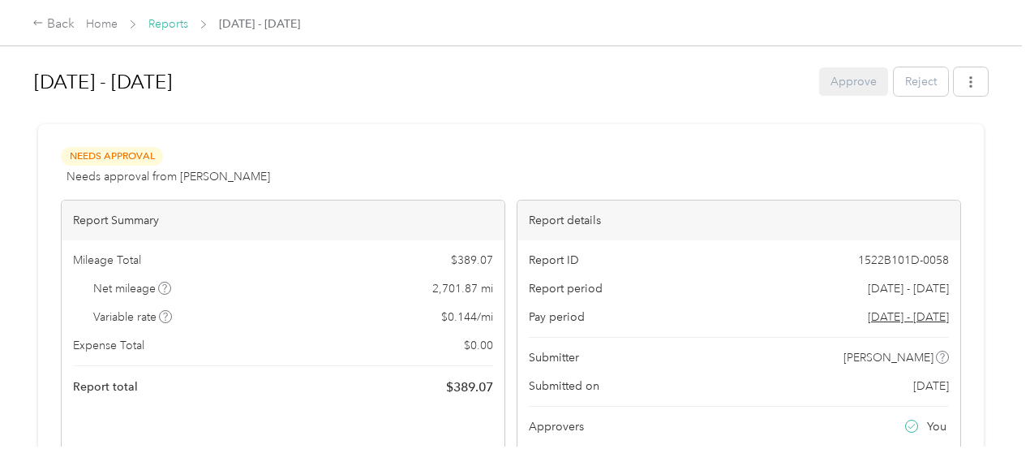
click at [174, 21] on link "Reports" at bounding box center [168, 24] width 40 height 14
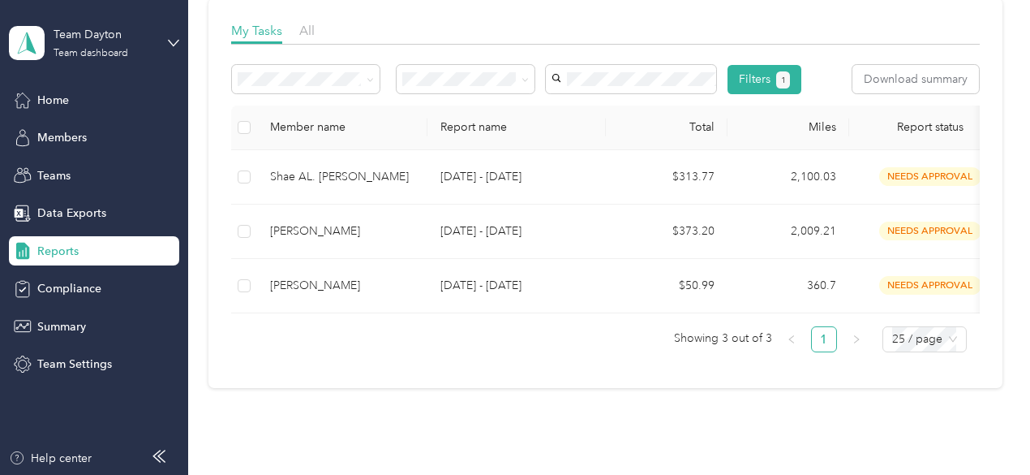
scroll to position [243, 0]
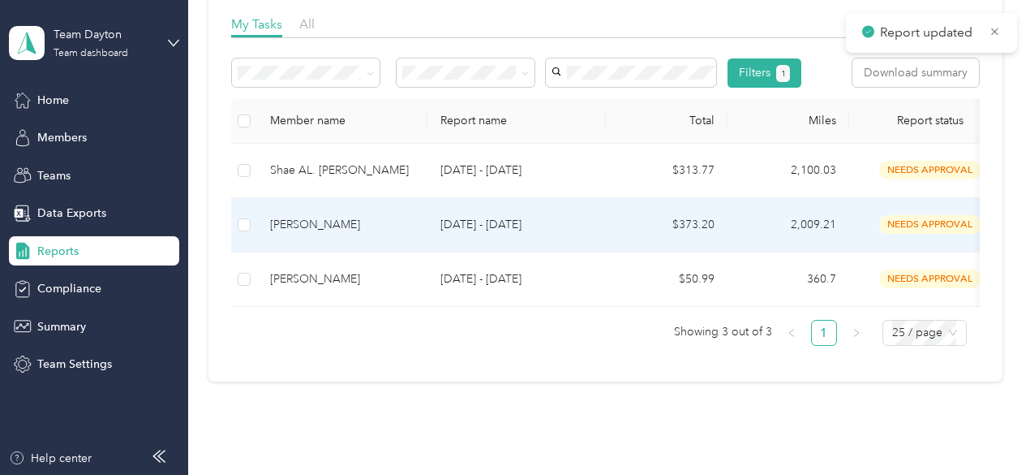
click at [641, 252] on td "$373.20" at bounding box center [667, 225] width 122 height 54
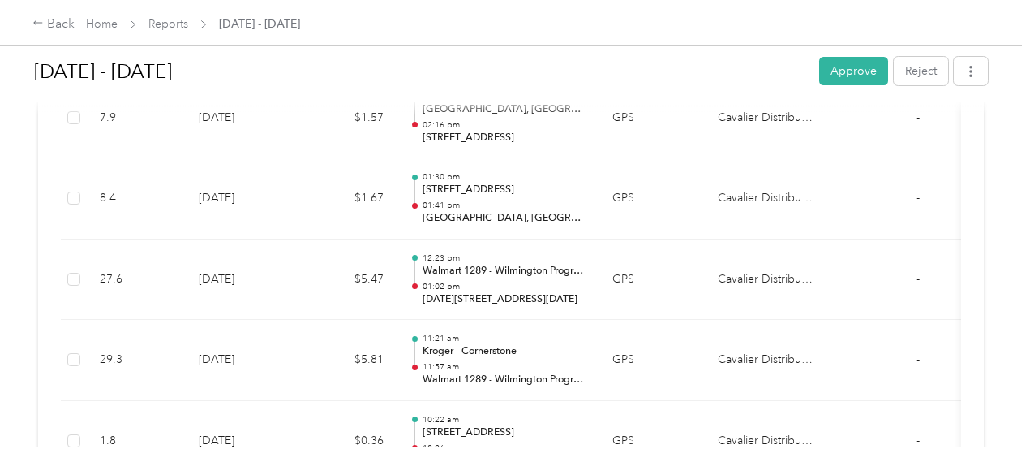
scroll to position [23356, 0]
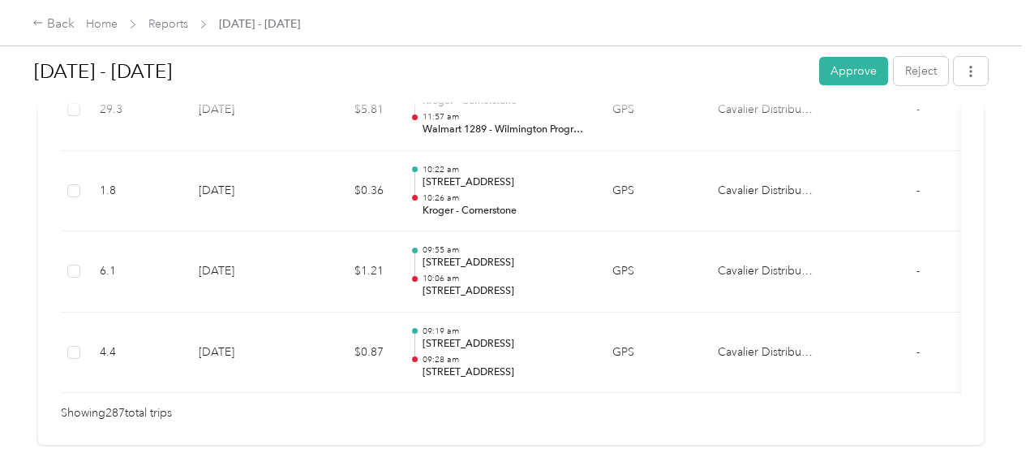
drag, startPoint x: 651, startPoint y: 116, endPoint x: 645, endPoint y: 388, distance: 271.8
click at [850, 64] on button "Approve" at bounding box center [853, 71] width 69 height 28
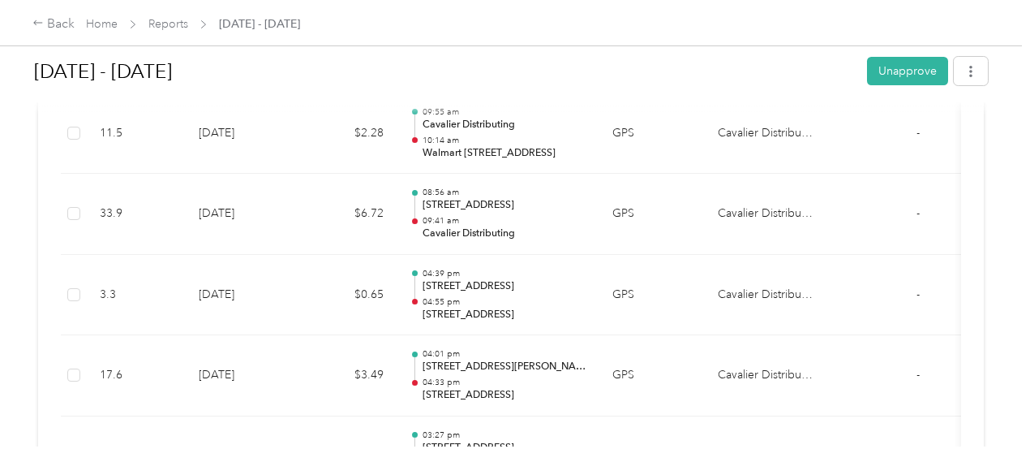
scroll to position [0, 0]
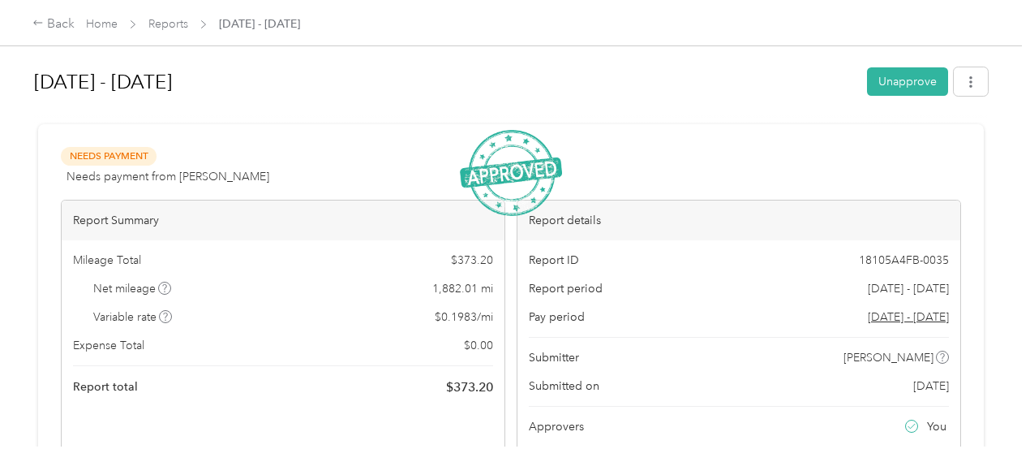
drag, startPoint x: 857, startPoint y: 314, endPoint x: 797, endPoint y: -59, distance: 377.9
click at [169, 27] on link "Reports" at bounding box center [168, 24] width 40 height 14
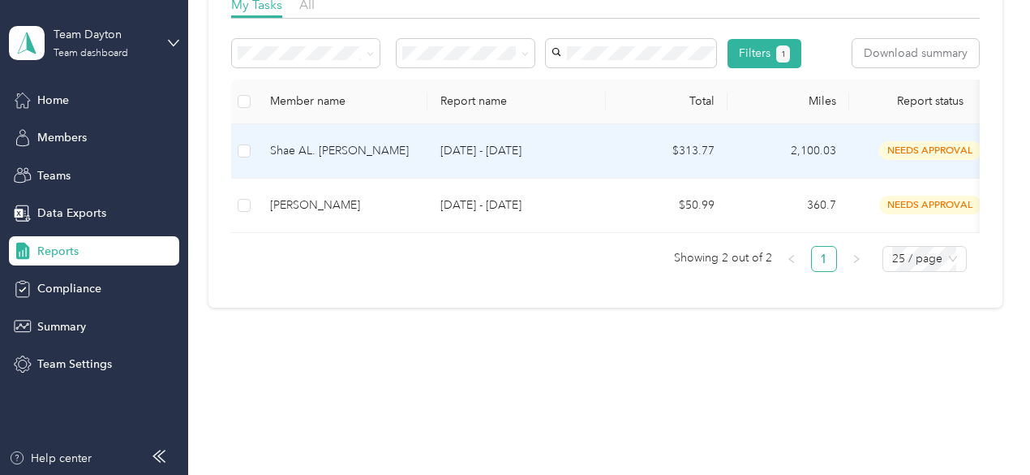
scroll to position [314, 0]
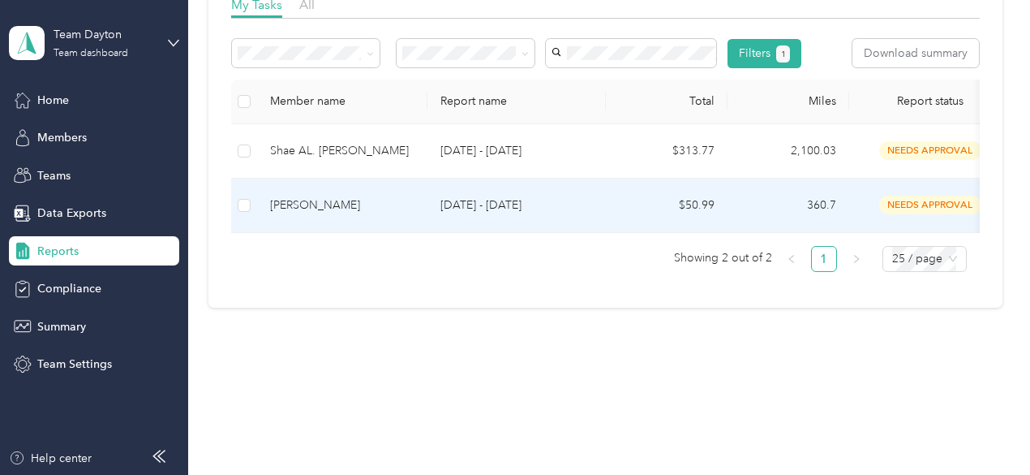
click at [367, 200] on div "[PERSON_NAME]" at bounding box center [342, 205] width 144 height 18
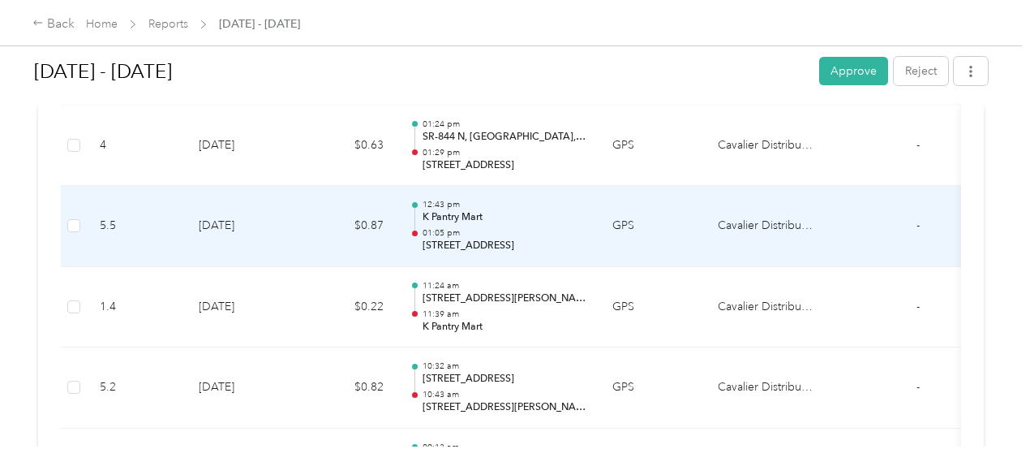
scroll to position [399, 0]
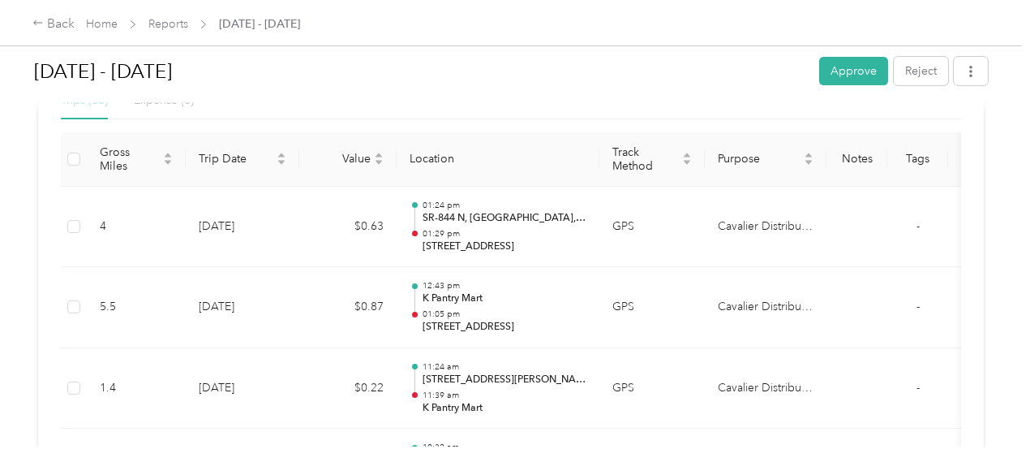
click at [847, 75] on button "Approve" at bounding box center [853, 71] width 69 height 28
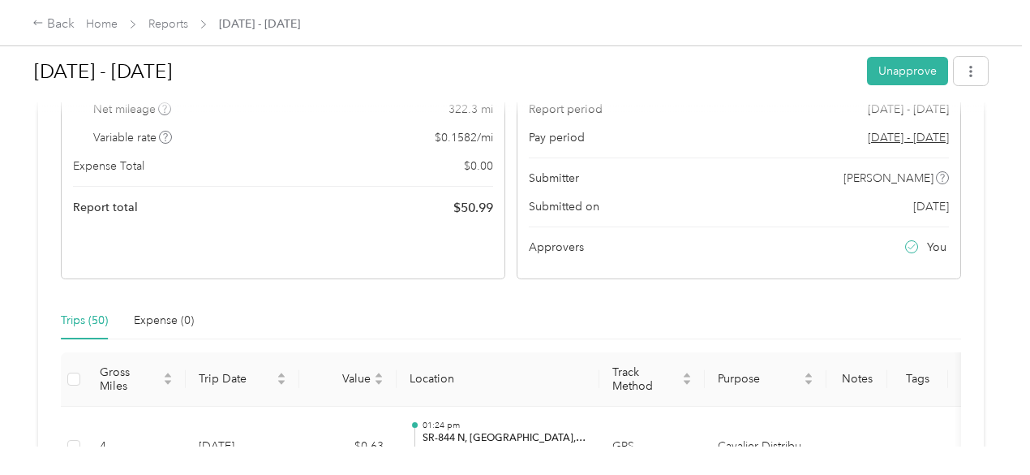
scroll to position [156, 0]
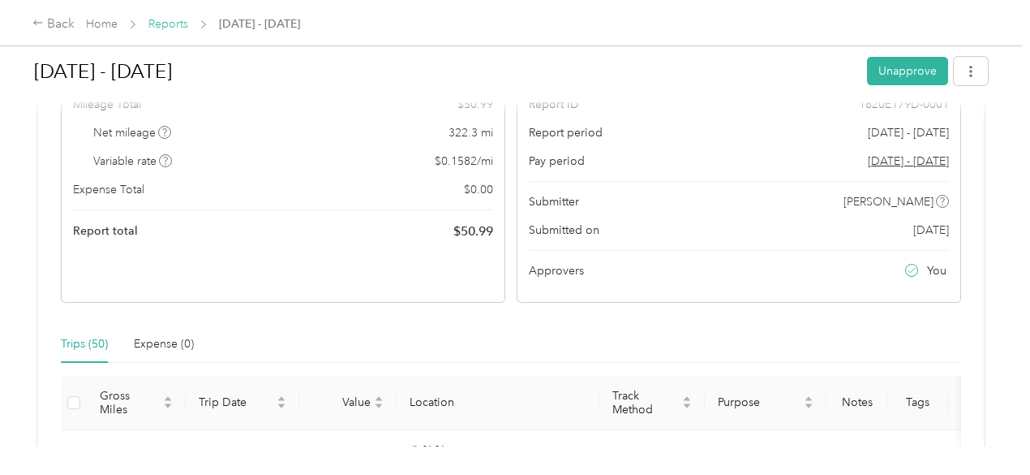
click at [165, 25] on link "Reports" at bounding box center [168, 24] width 40 height 14
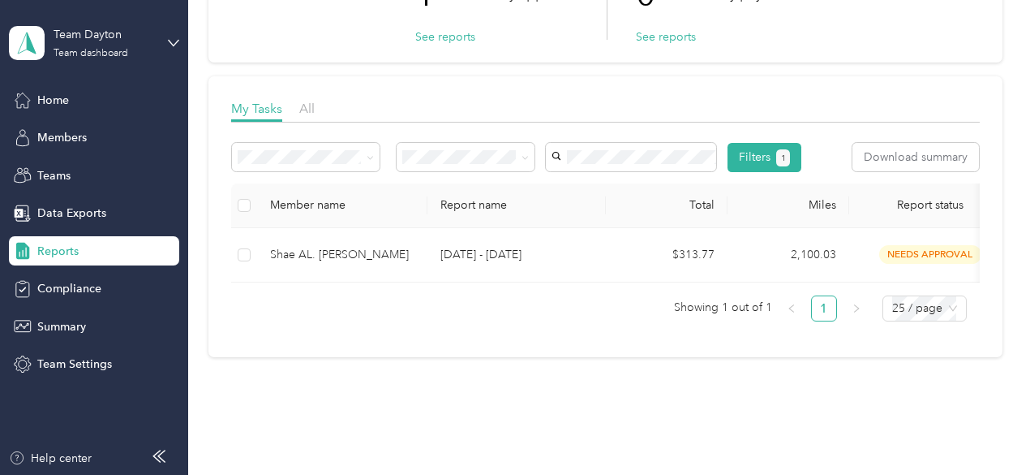
scroll to position [162, 0]
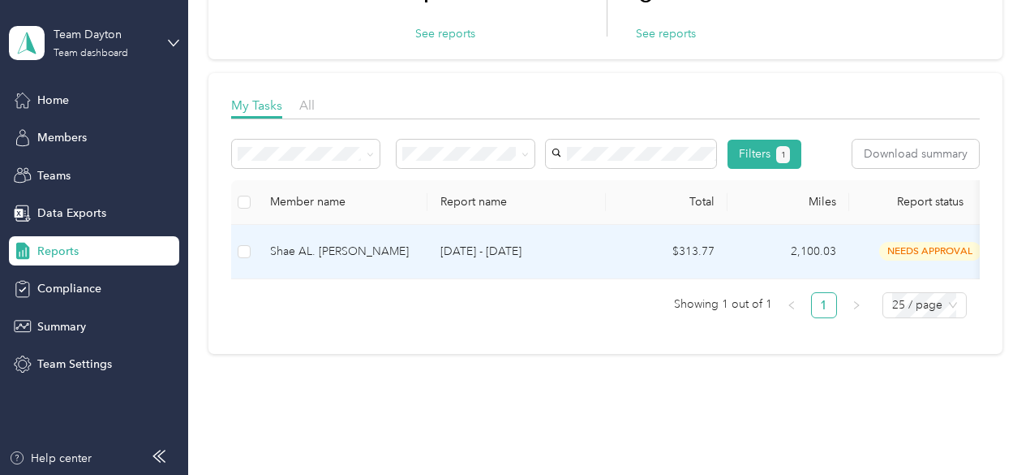
click at [566, 260] on p "[DATE] - [DATE]" at bounding box center [516, 252] width 152 height 18
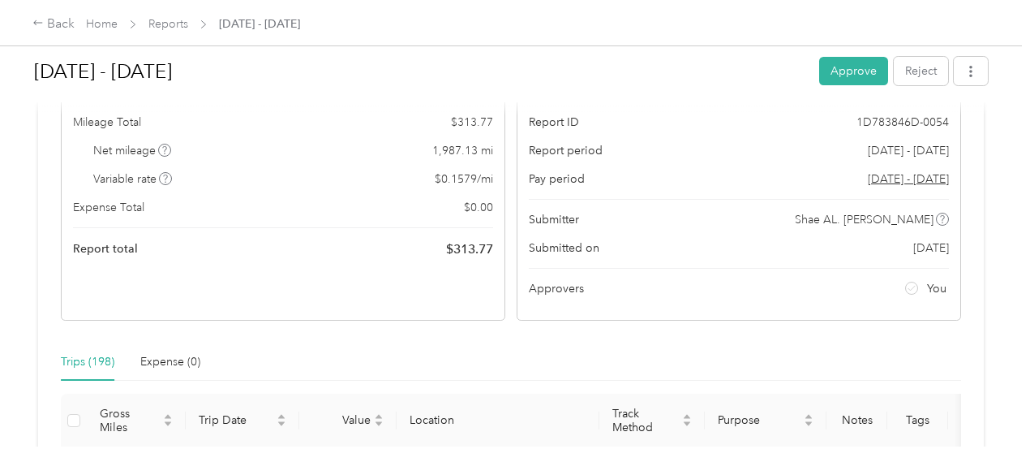
scroll to position [324, 0]
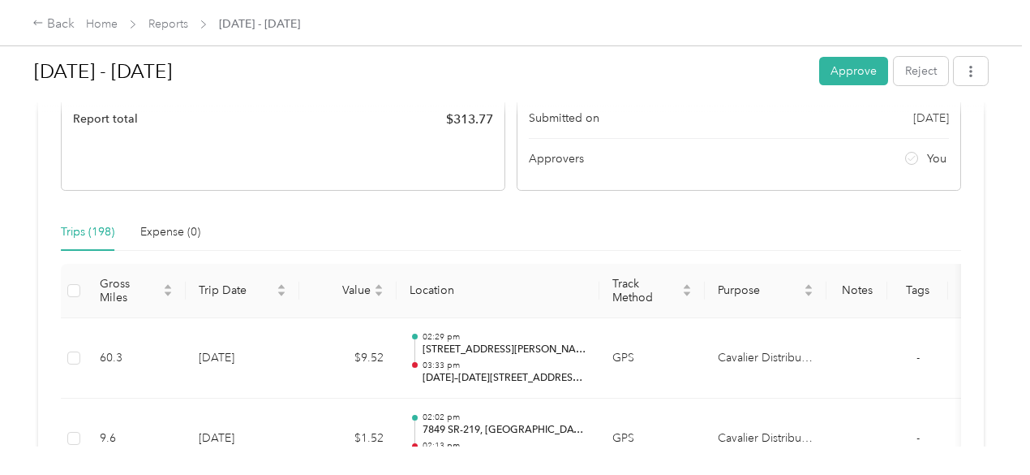
scroll to position [243, 0]
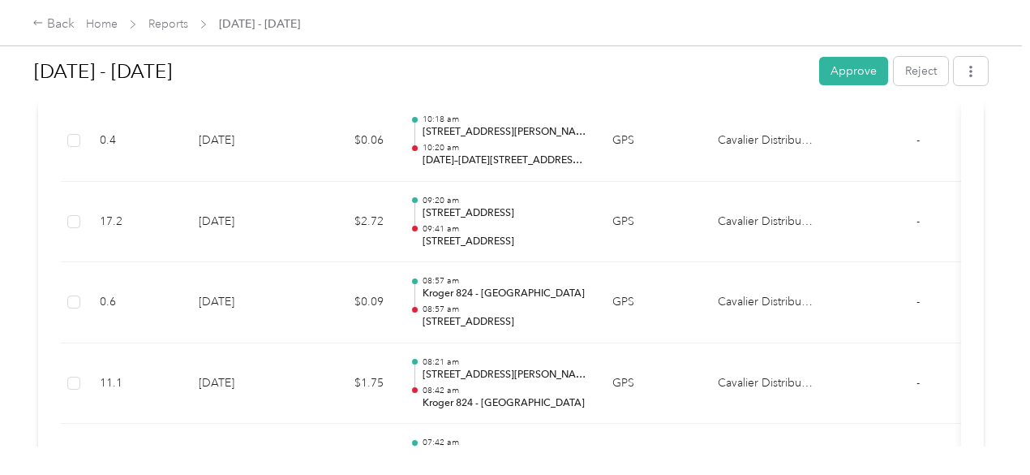
drag, startPoint x: 760, startPoint y: 205, endPoint x: 767, endPoint y: 378, distance: 172.9
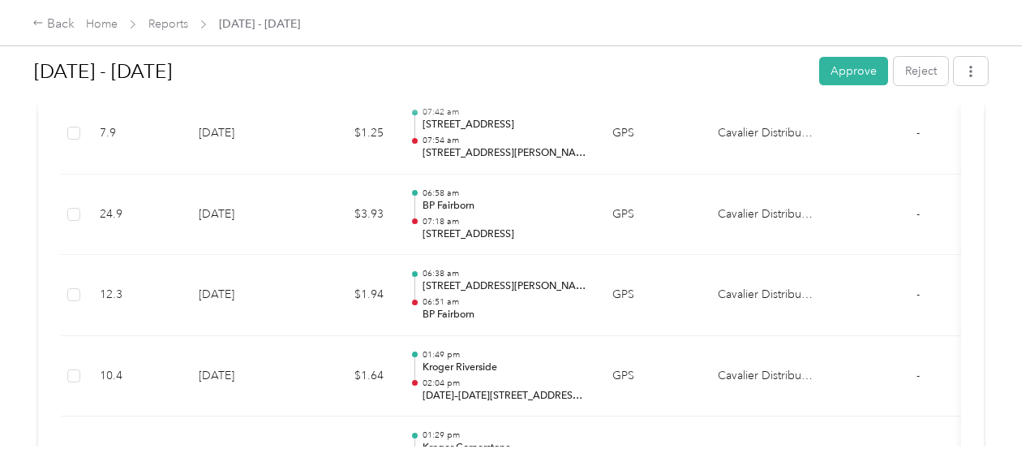
scroll to position [4308, 0]
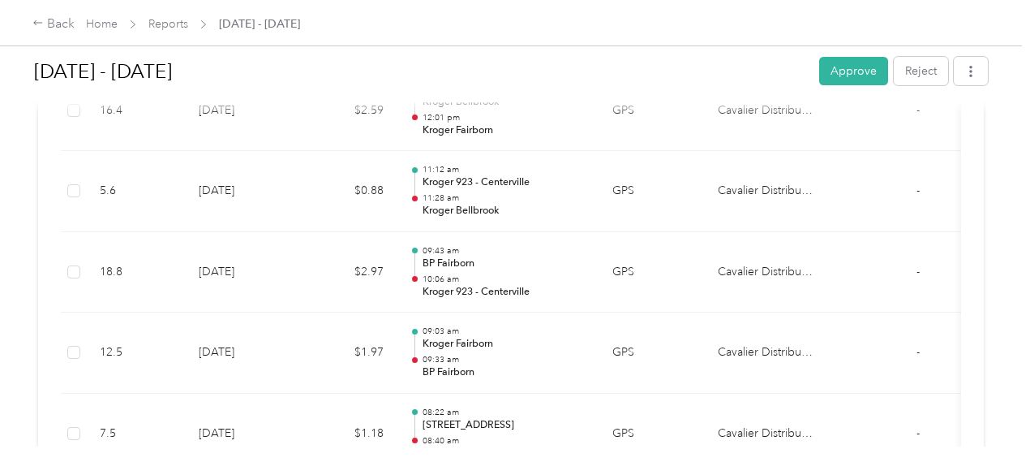
drag, startPoint x: 701, startPoint y: 265, endPoint x: 680, endPoint y: 439, distance: 174.9
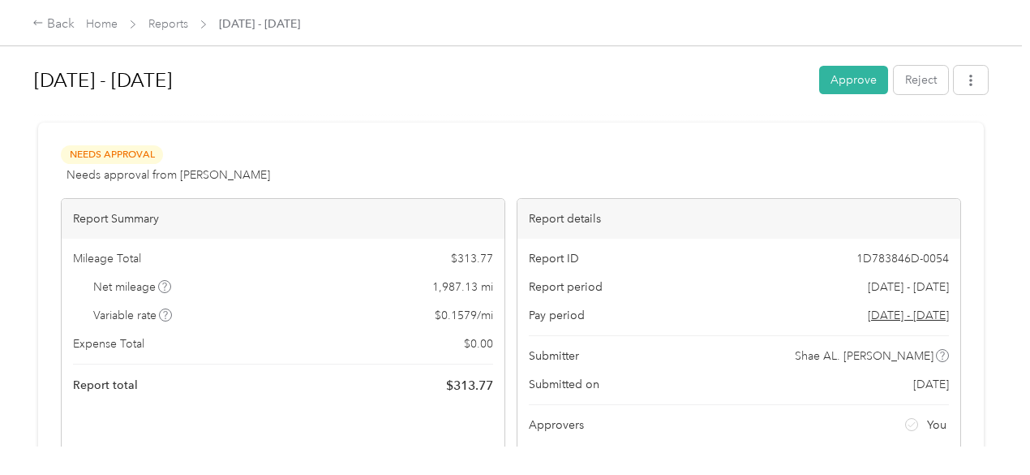
scroll to position [0, 0]
click at [835, 84] on button "Approve" at bounding box center [853, 81] width 69 height 28
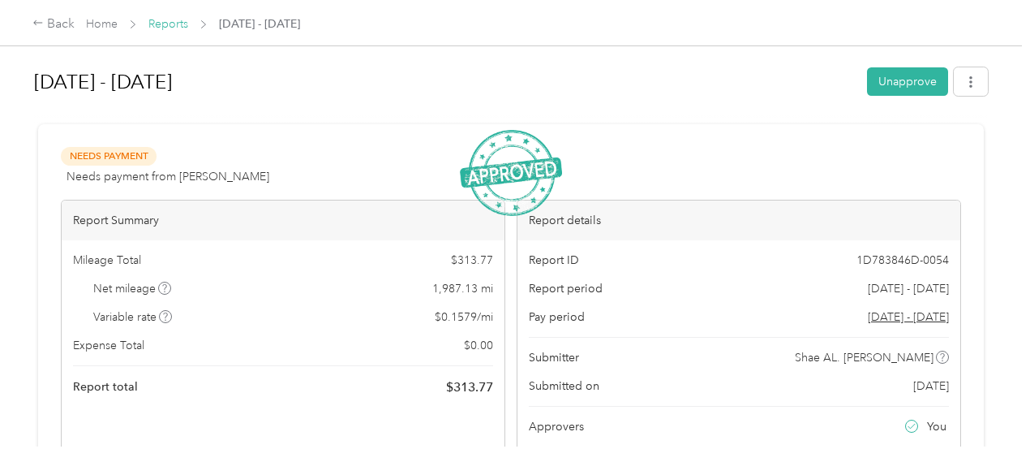
click at [178, 24] on link "Reports" at bounding box center [168, 24] width 40 height 14
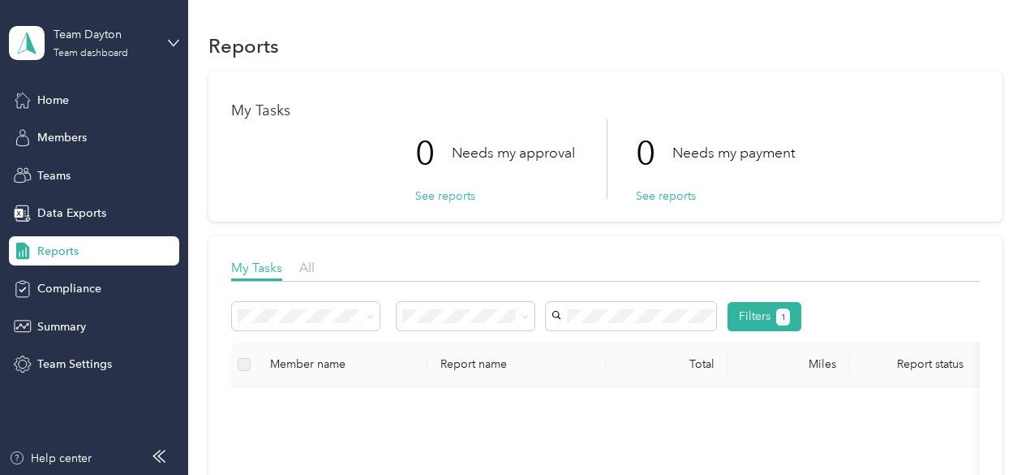
click at [58, 252] on span "Reports" at bounding box center [57, 251] width 41 height 17
click at [58, 140] on span "Members" at bounding box center [61, 137] width 49 height 17
